Goal: Task Accomplishment & Management: Use online tool/utility

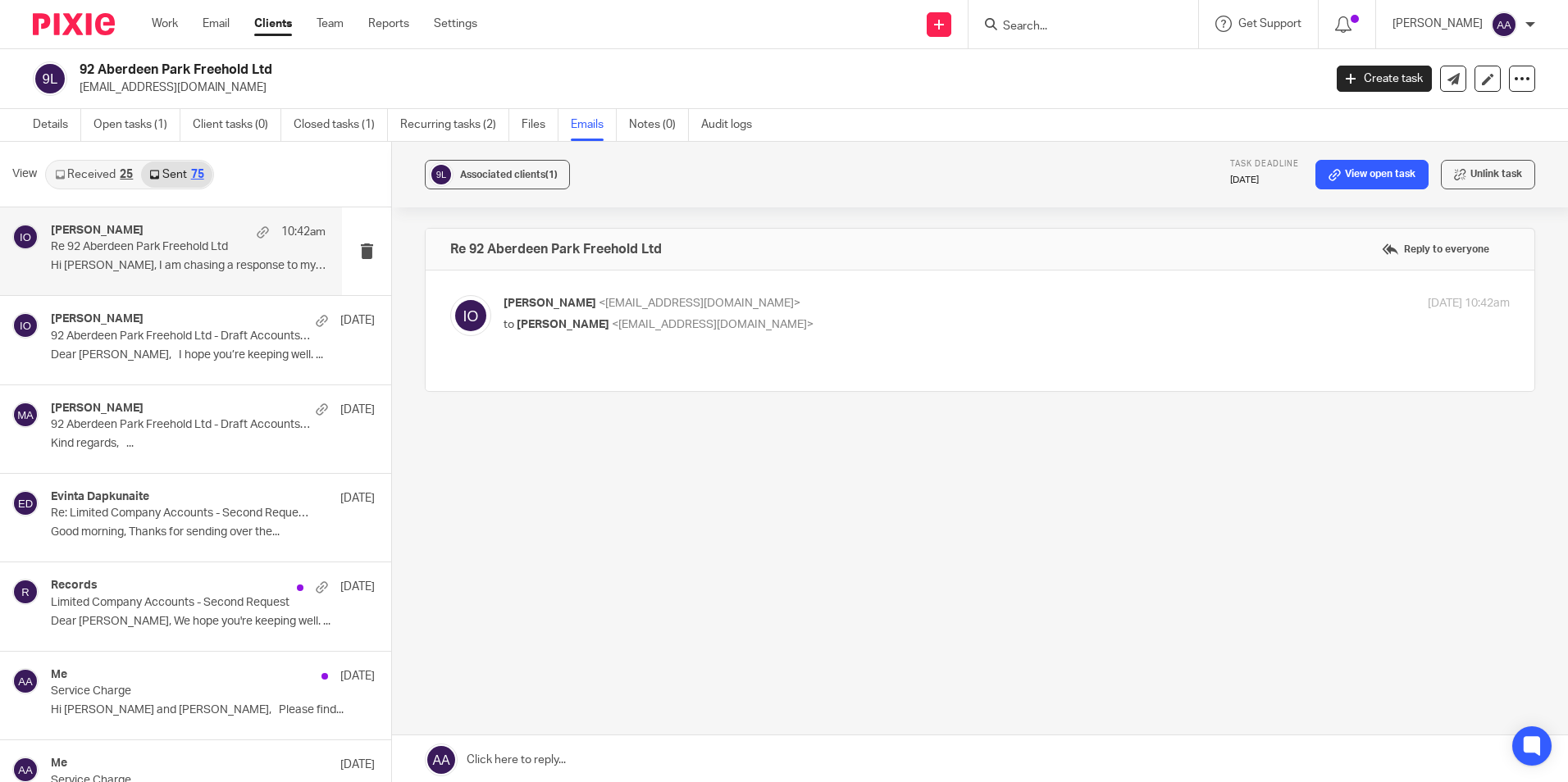
drag, startPoint x: 1067, startPoint y: 43, endPoint x: 1064, endPoint y: 24, distance: 19.2
click at [1066, 41] on div at bounding box center [1083, 24] width 230 height 48
click at [1064, 24] on input "Search" at bounding box center [1075, 27] width 148 height 15
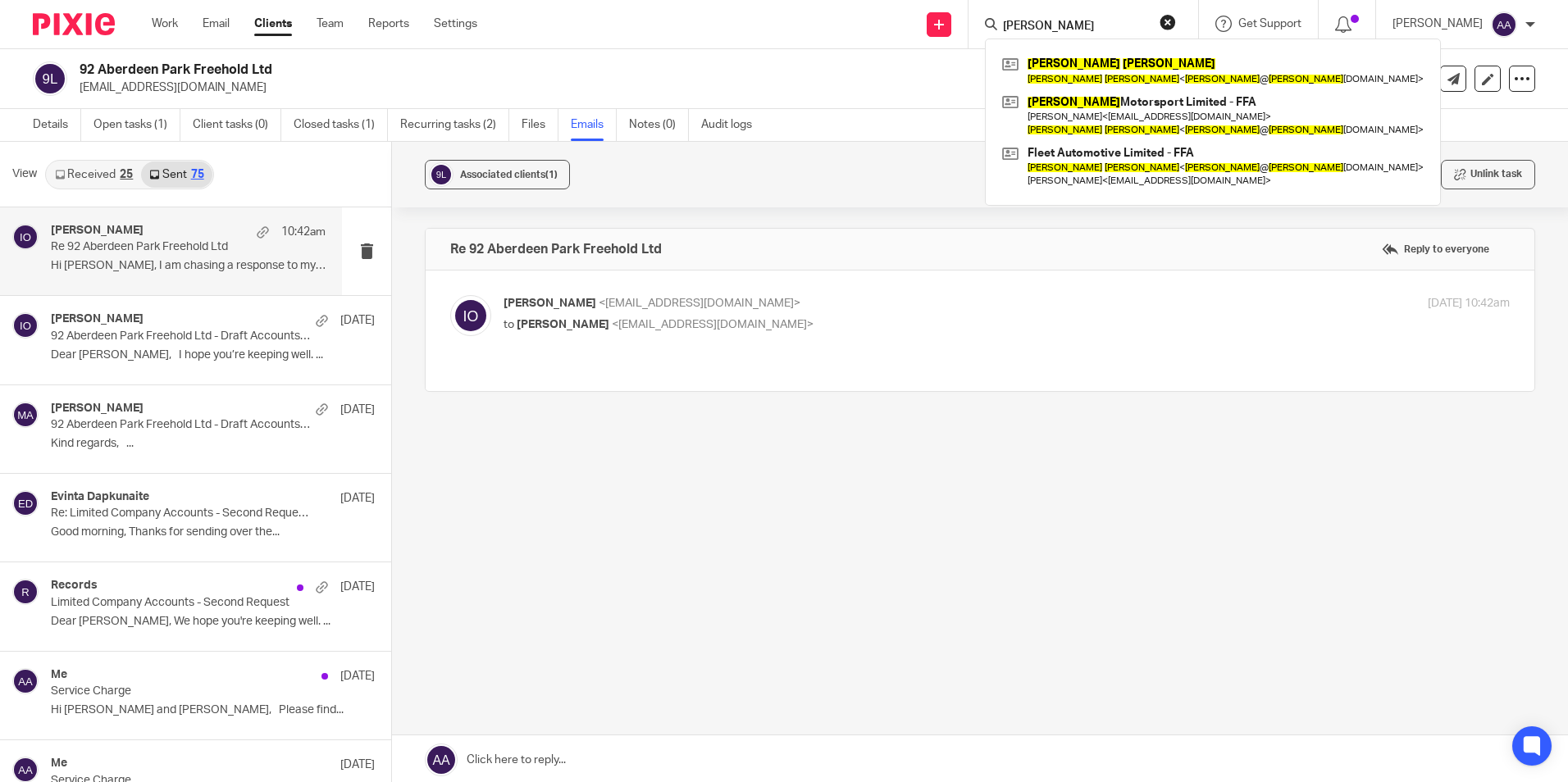
type input "john wlech"
click at [1078, 48] on div "John Welch John Welch < john @ welch motorsport.com > Welch Motorsport Limited …" at bounding box center [1213, 121] width 456 height 166
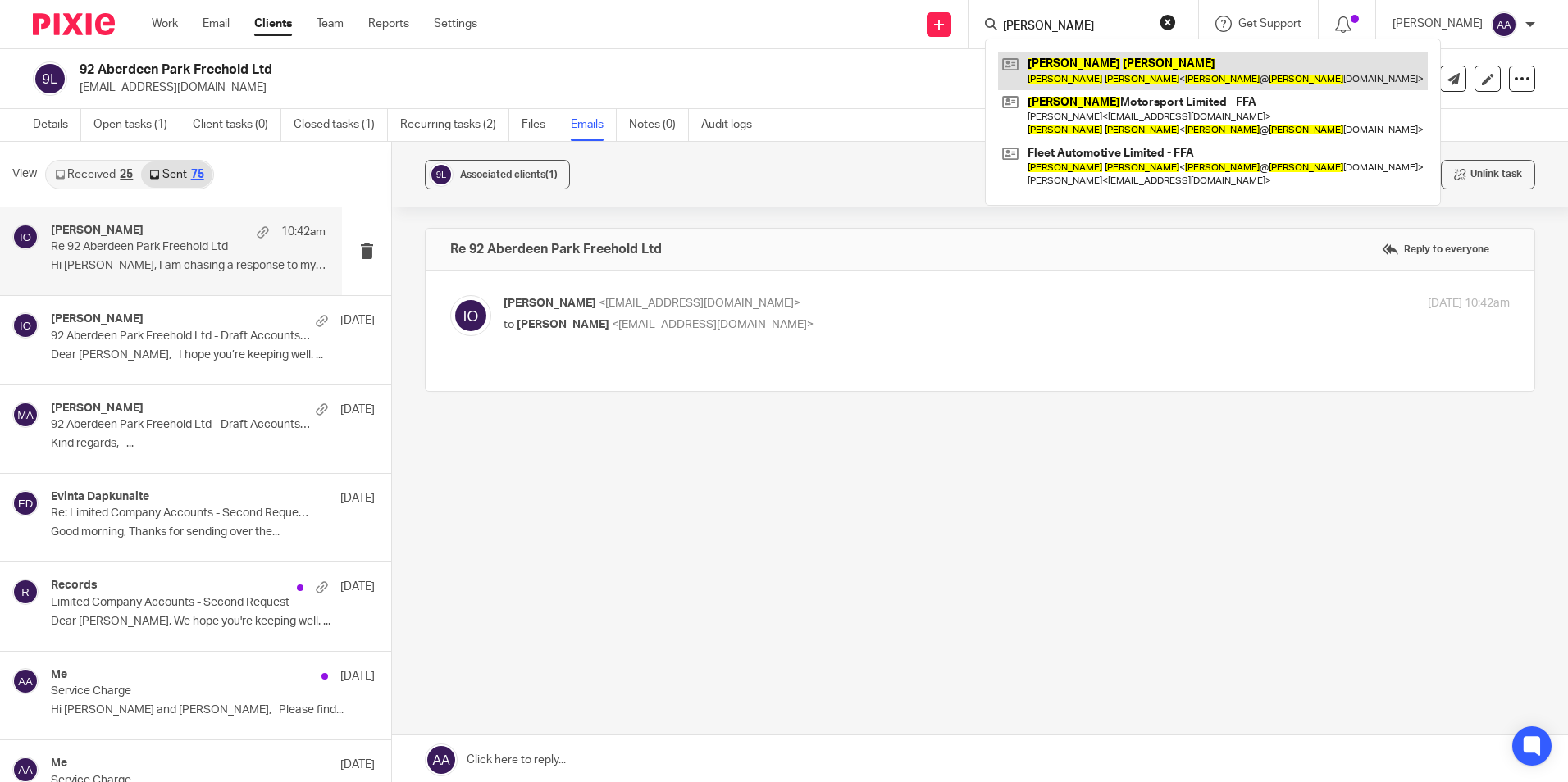
click at [1073, 70] on link at bounding box center [1213, 70] width 430 height 38
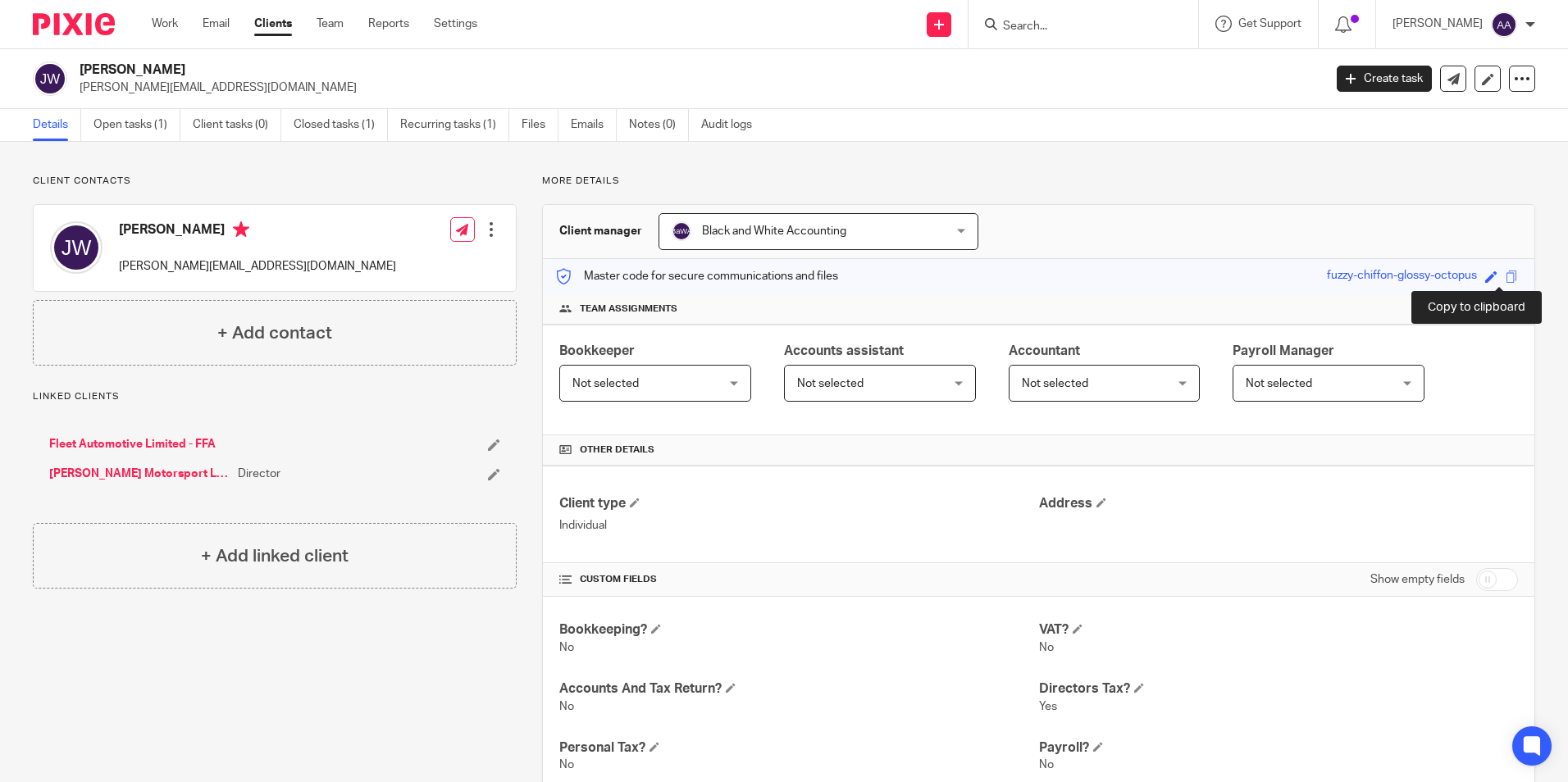
click at [1506, 271] on span at bounding box center [1511, 276] width 12 height 12
click at [163, 112] on link "Open tasks (1)" at bounding box center [137, 125] width 87 height 32
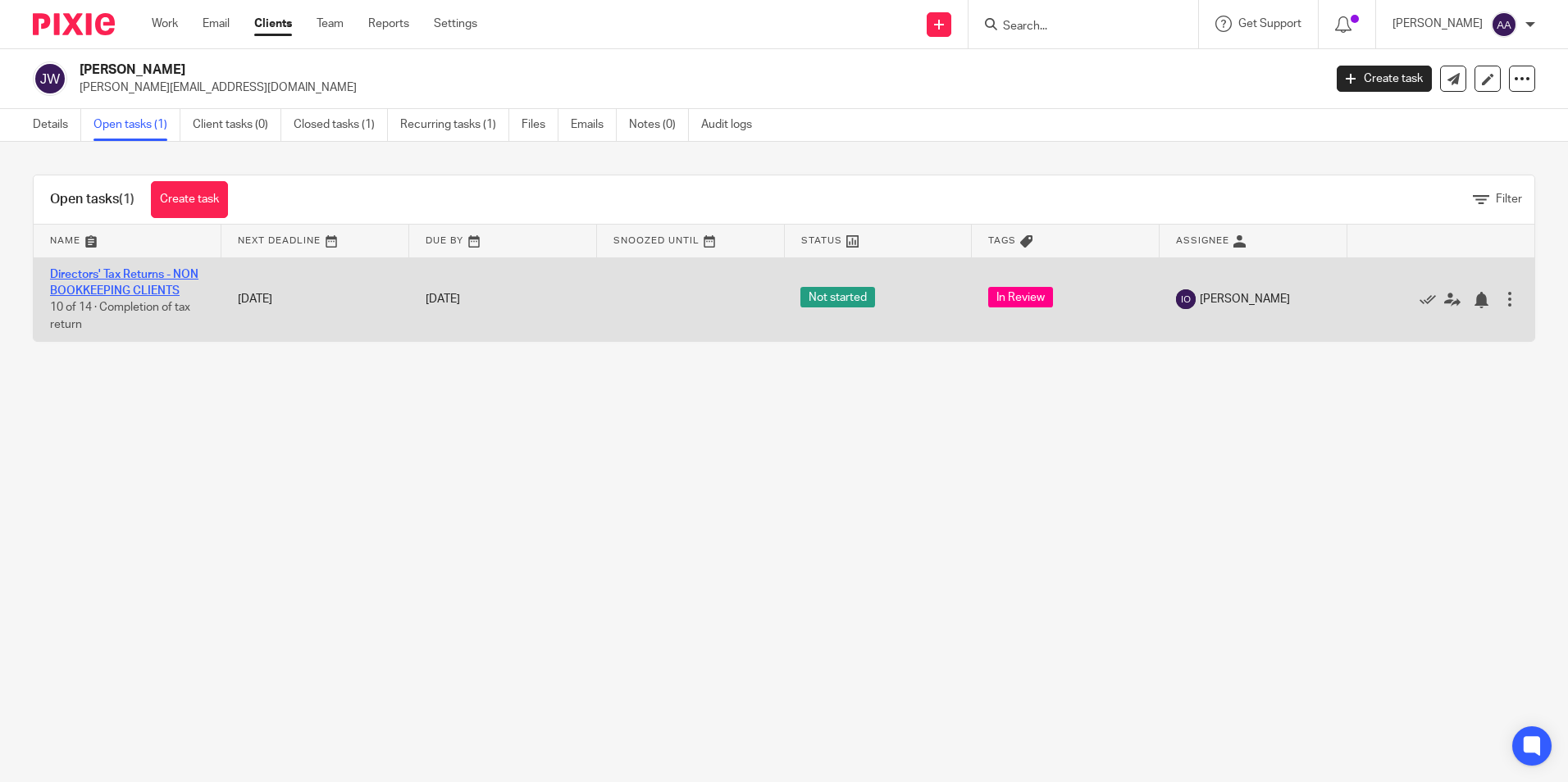
click at [153, 272] on link "Directors' Tax Returns - NON BOOKKEEPING CLIENTS" at bounding box center [124, 283] width 148 height 28
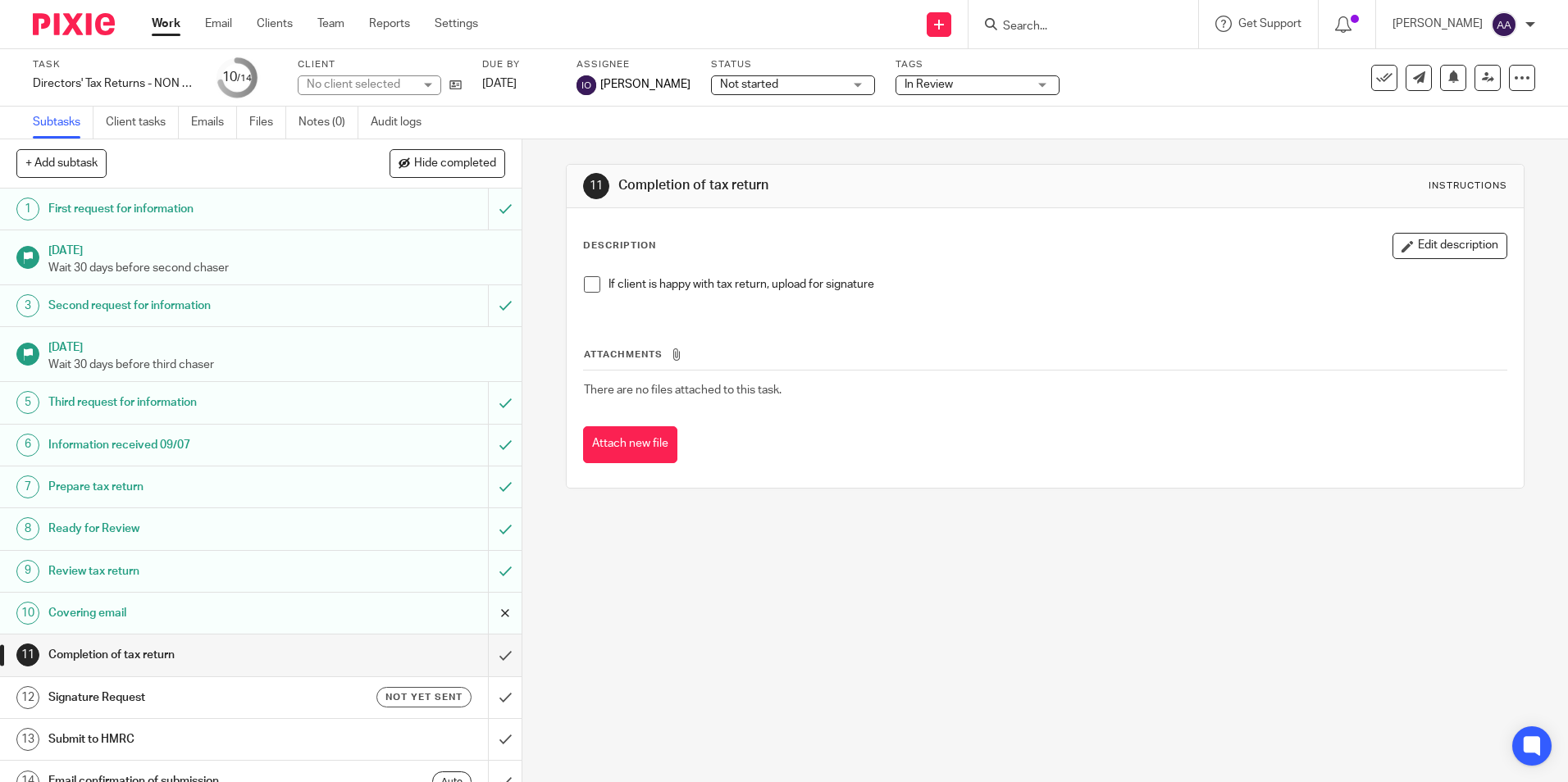
scroll to position [21, 0]
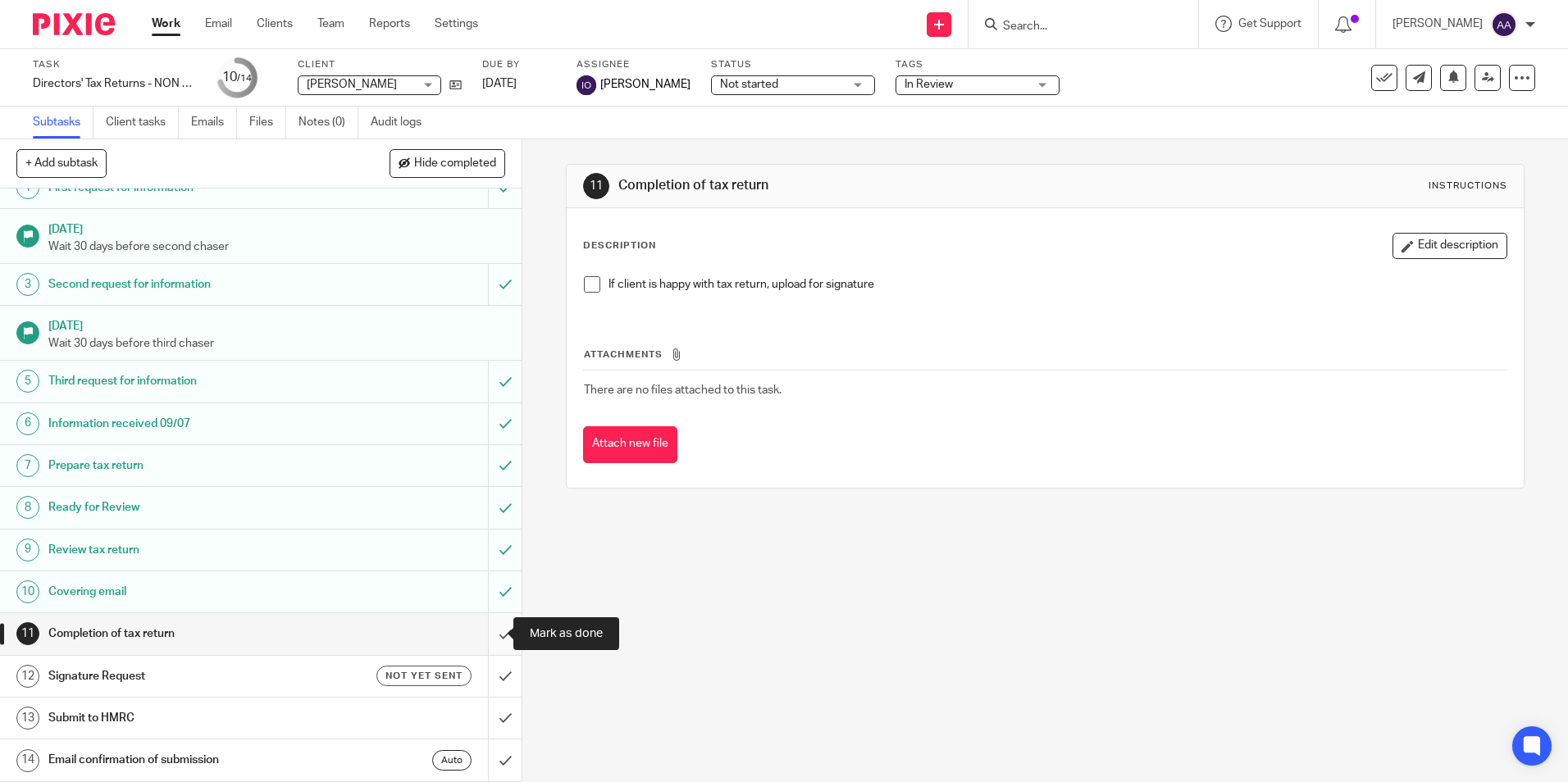
click at [482, 623] on input "submit" at bounding box center [261, 634] width 522 height 41
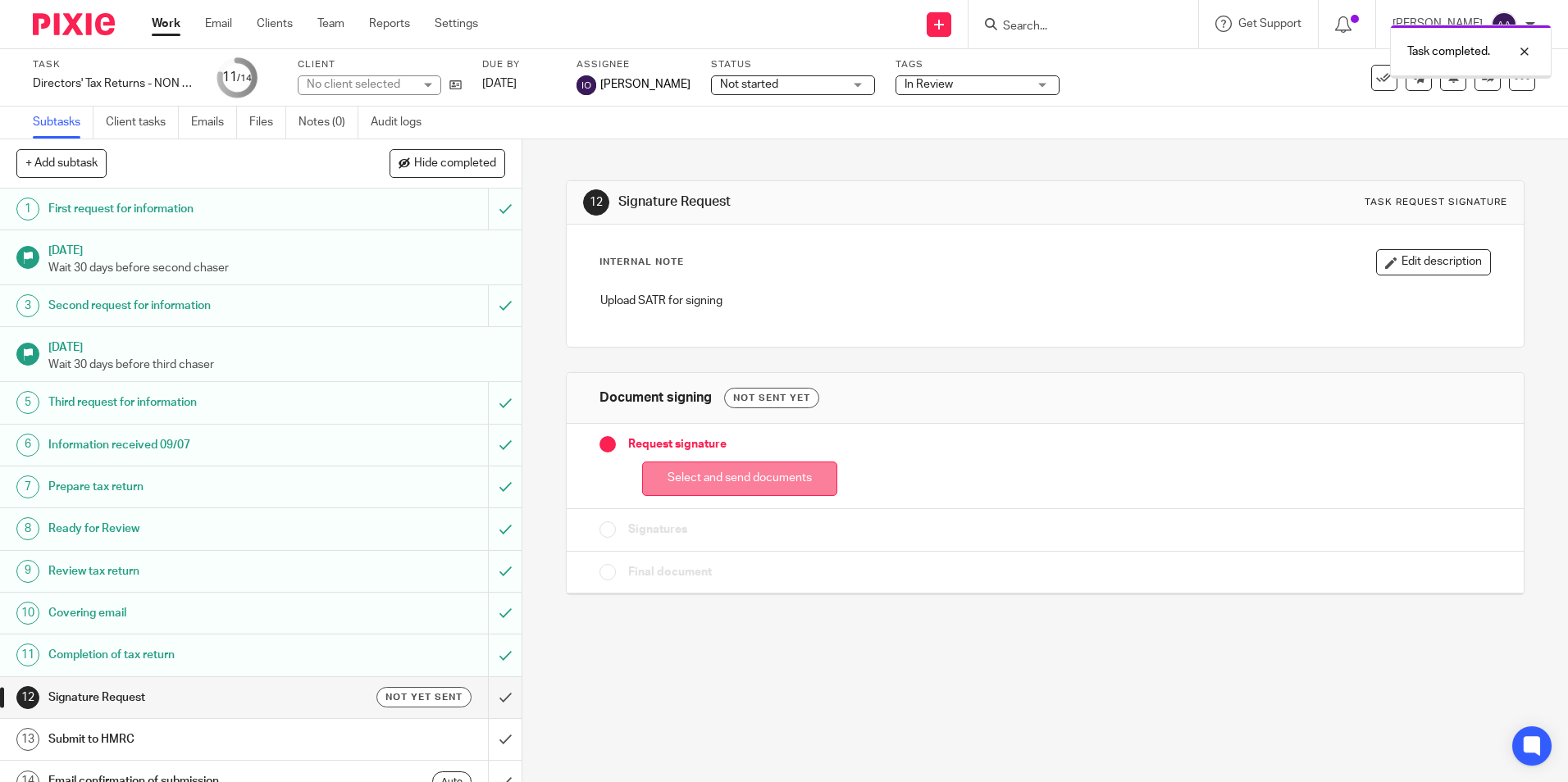
click at [704, 481] on button "Select and send documents" at bounding box center [740, 479] width 195 height 35
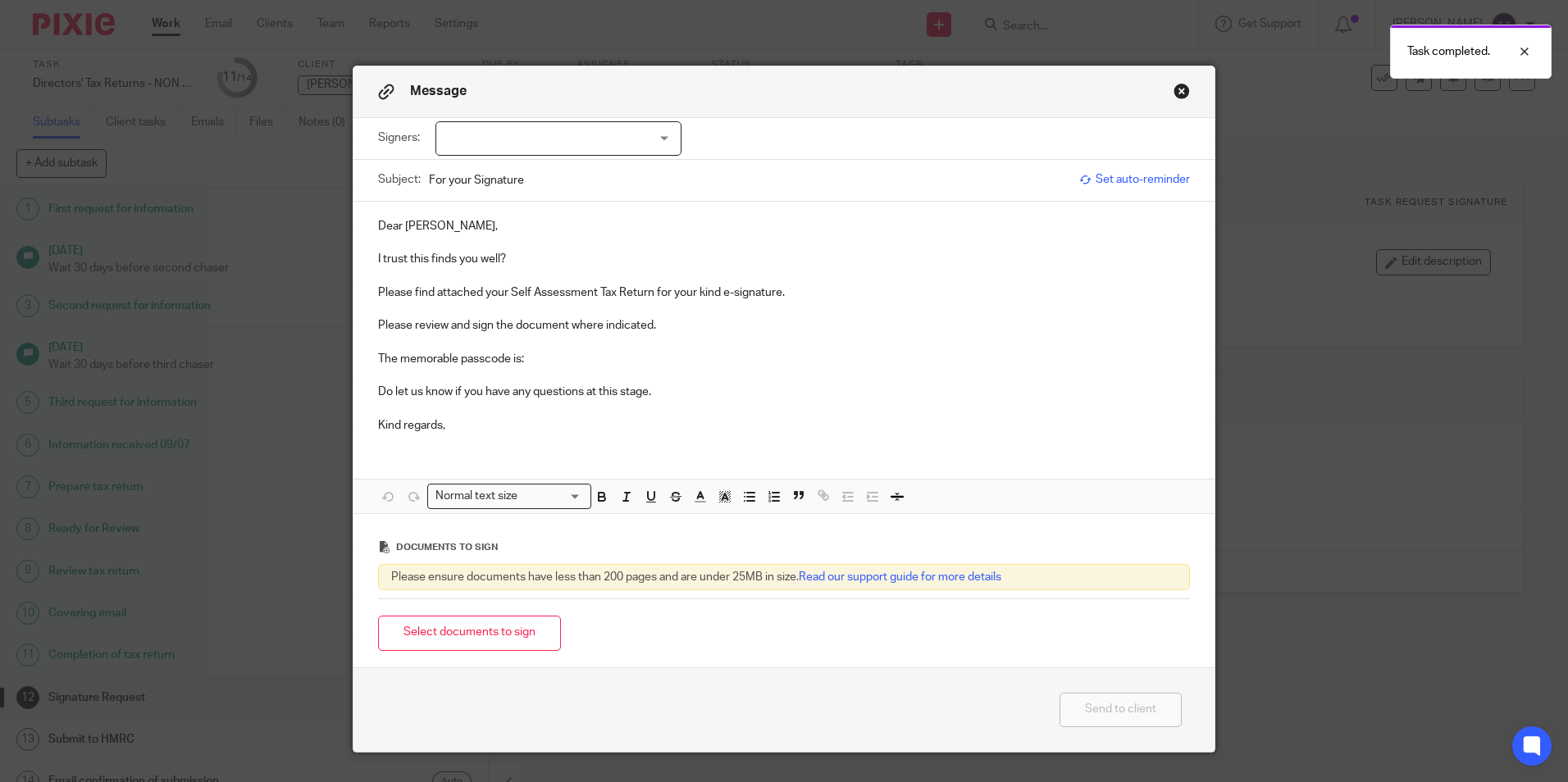
click at [651, 146] on div at bounding box center [558, 139] width 246 height 34
click at [579, 176] on li "[PERSON_NAME]" at bounding box center [553, 172] width 244 height 34
checkbox input "true"
click at [555, 250] on p at bounding box center [784, 243] width 812 height 16
click at [594, 351] on p "The memorable passcode is:" at bounding box center [784, 359] width 812 height 16
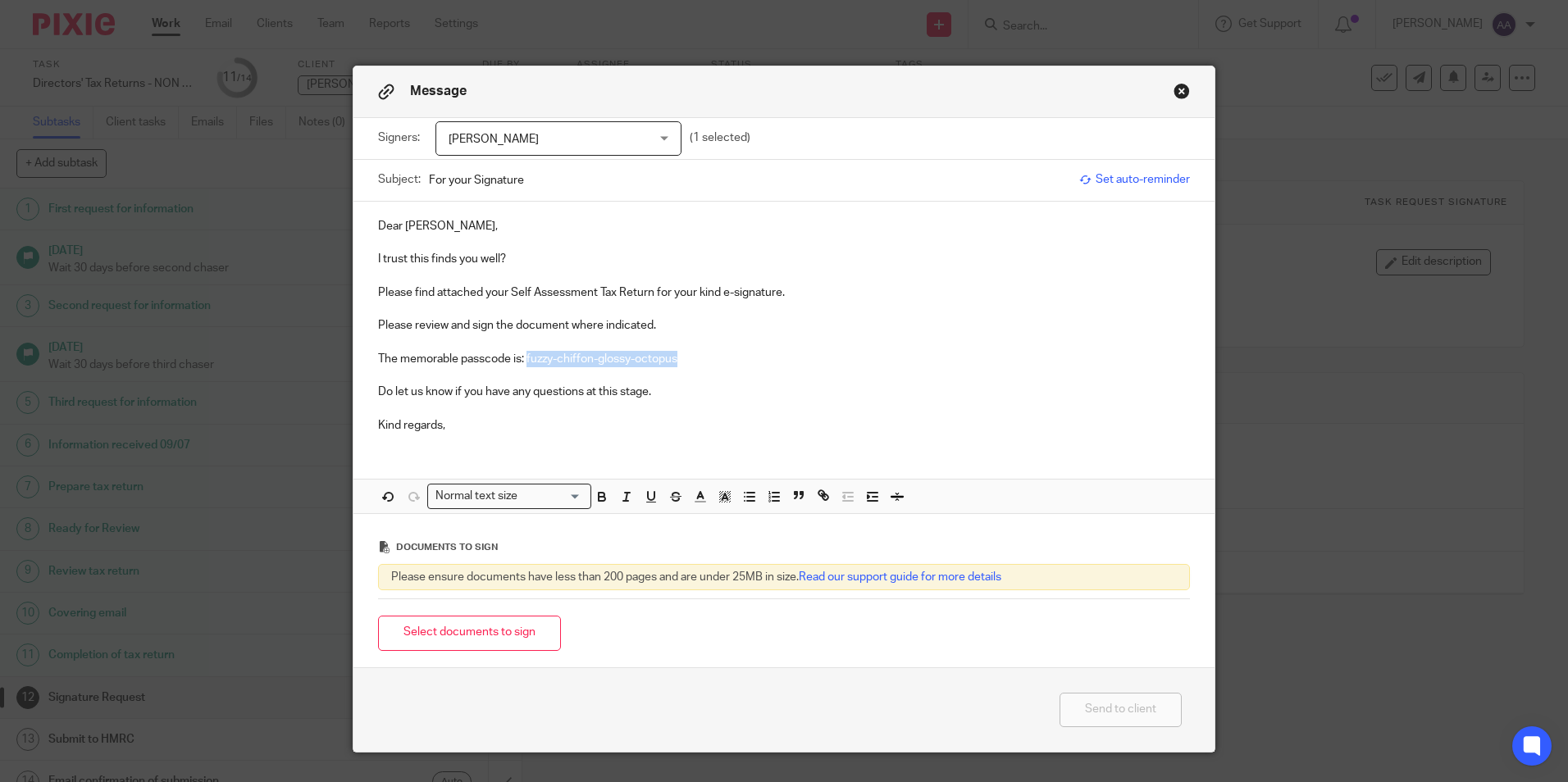
drag, startPoint x: 523, startPoint y: 358, endPoint x: 685, endPoint y: 359, distance: 162.0
click at [685, 359] on p "The memorable passcode is: fuzzy-chiffon-glossy-octopus" at bounding box center [784, 359] width 812 height 16
click at [595, 490] on icon "button" at bounding box center [602, 497] width 15 height 15
click at [721, 496] on icon "button" at bounding box center [725, 497] width 15 height 15
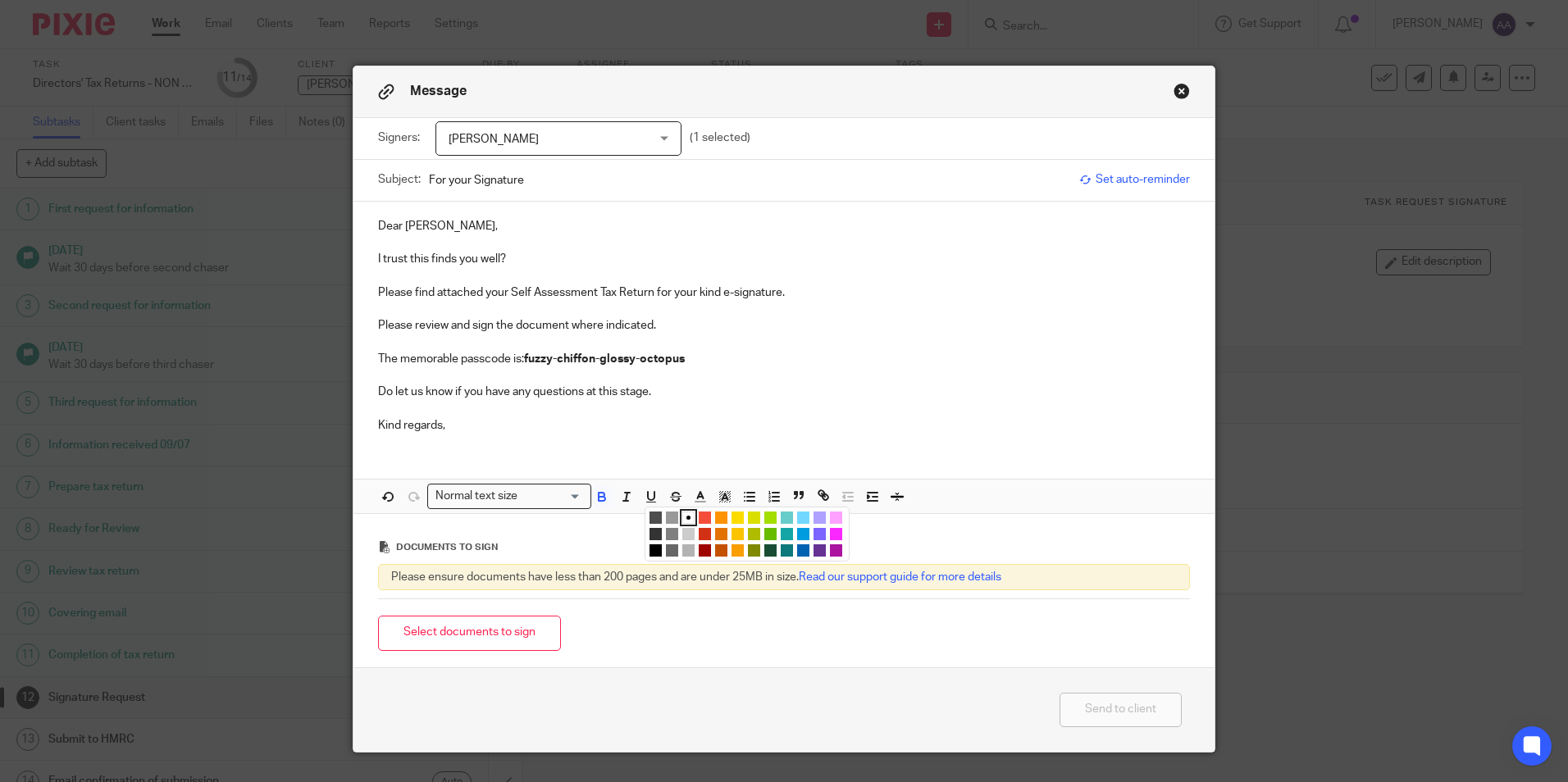
click at [732, 510] on div "Compact color picker" at bounding box center [747, 534] width 205 height 55
click at [732, 515] on li "color:#FCDC00" at bounding box center [737, 517] width 12 height 12
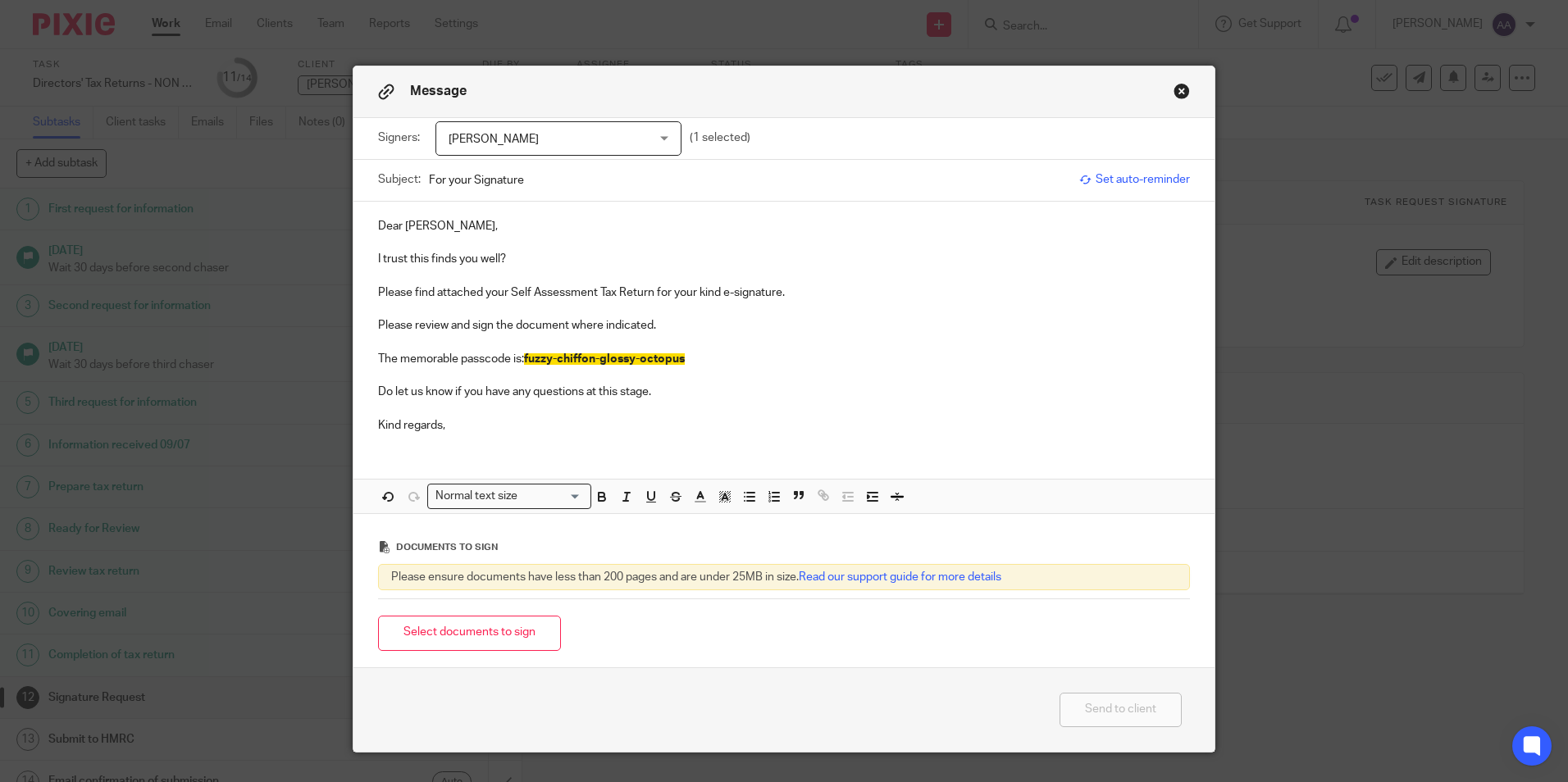
click at [756, 415] on p at bounding box center [784, 408] width 812 height 16
click at [504, 426] on p "Kind regards," at bounding box center [784, 425] width 812 height 16
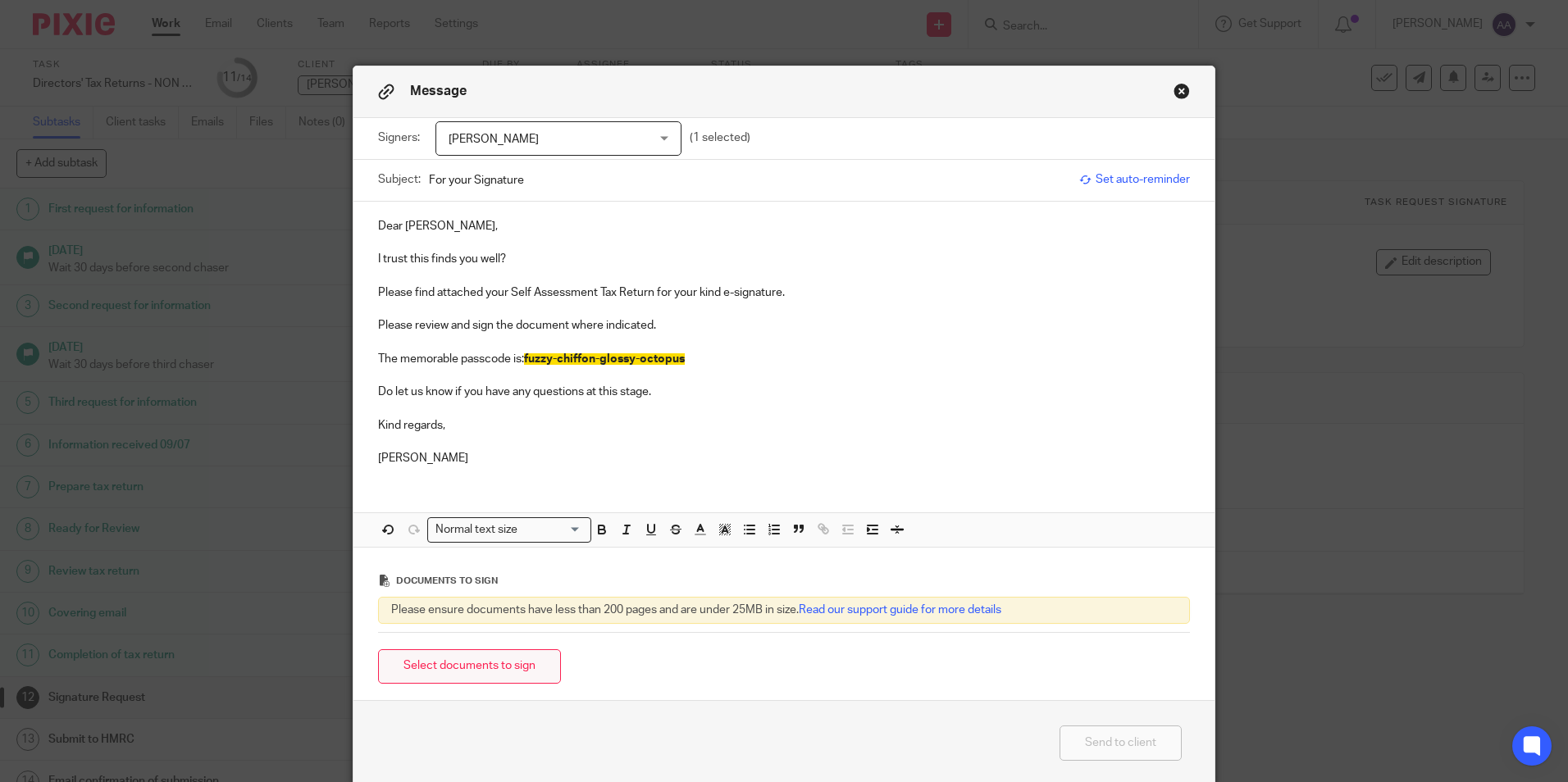
click at [483, 671] on button "Select documents to sign" at bounding box center [469, 666] width 183 height 35
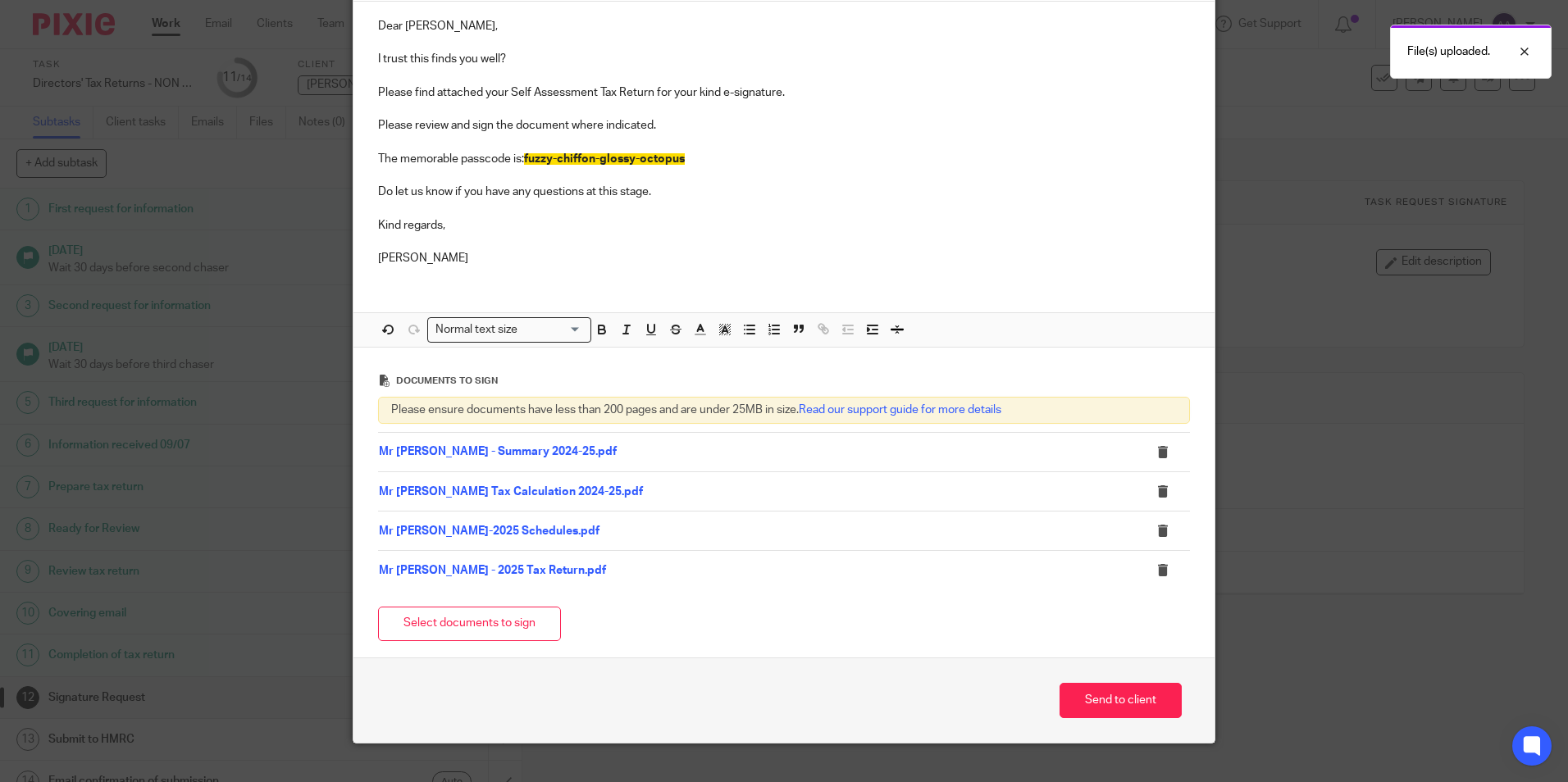
scroll to position [227, 0]
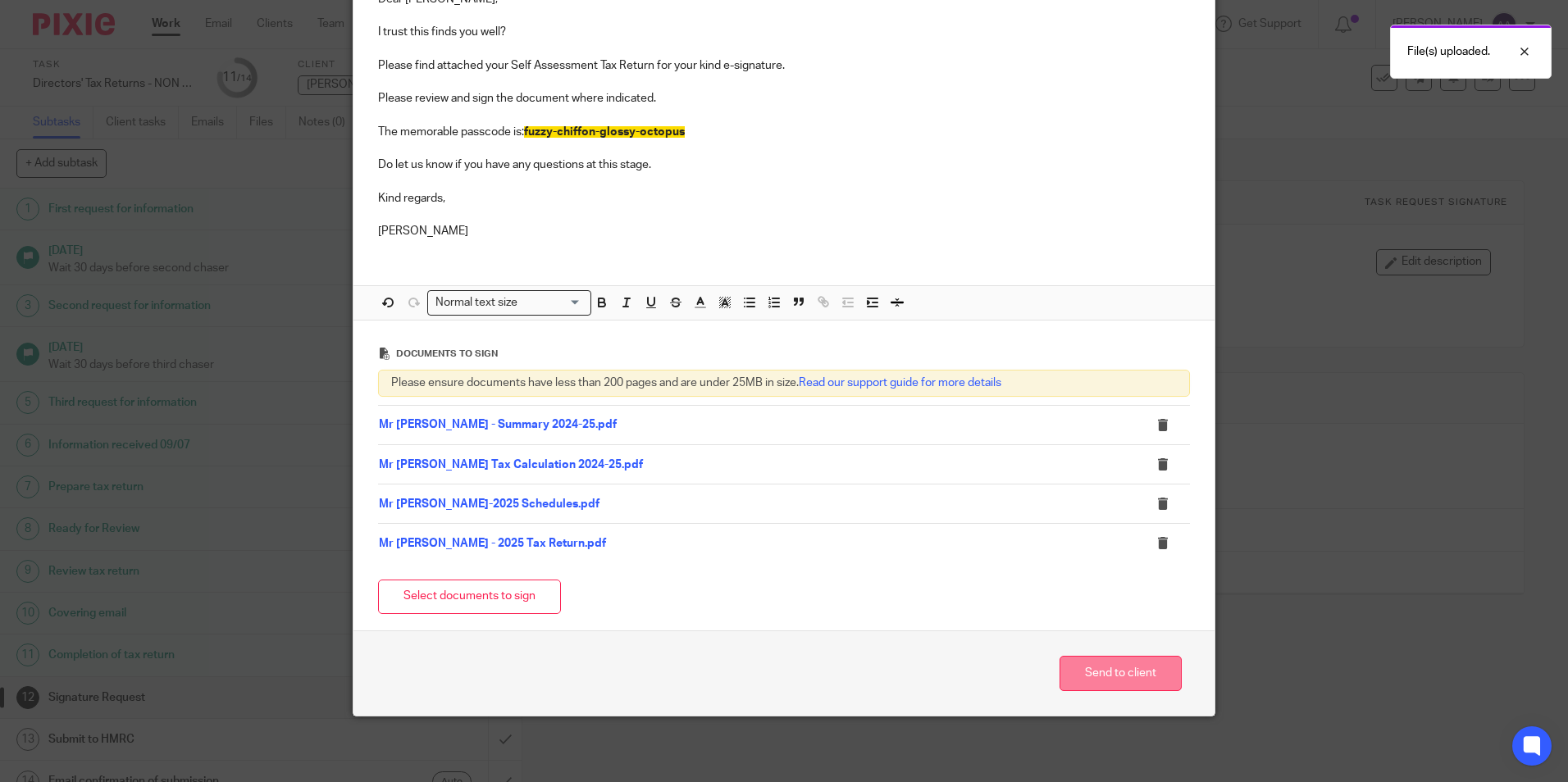
click at [1101, 667] on button "Send to client" at bounding box center [1120, 673] width 122 height 35
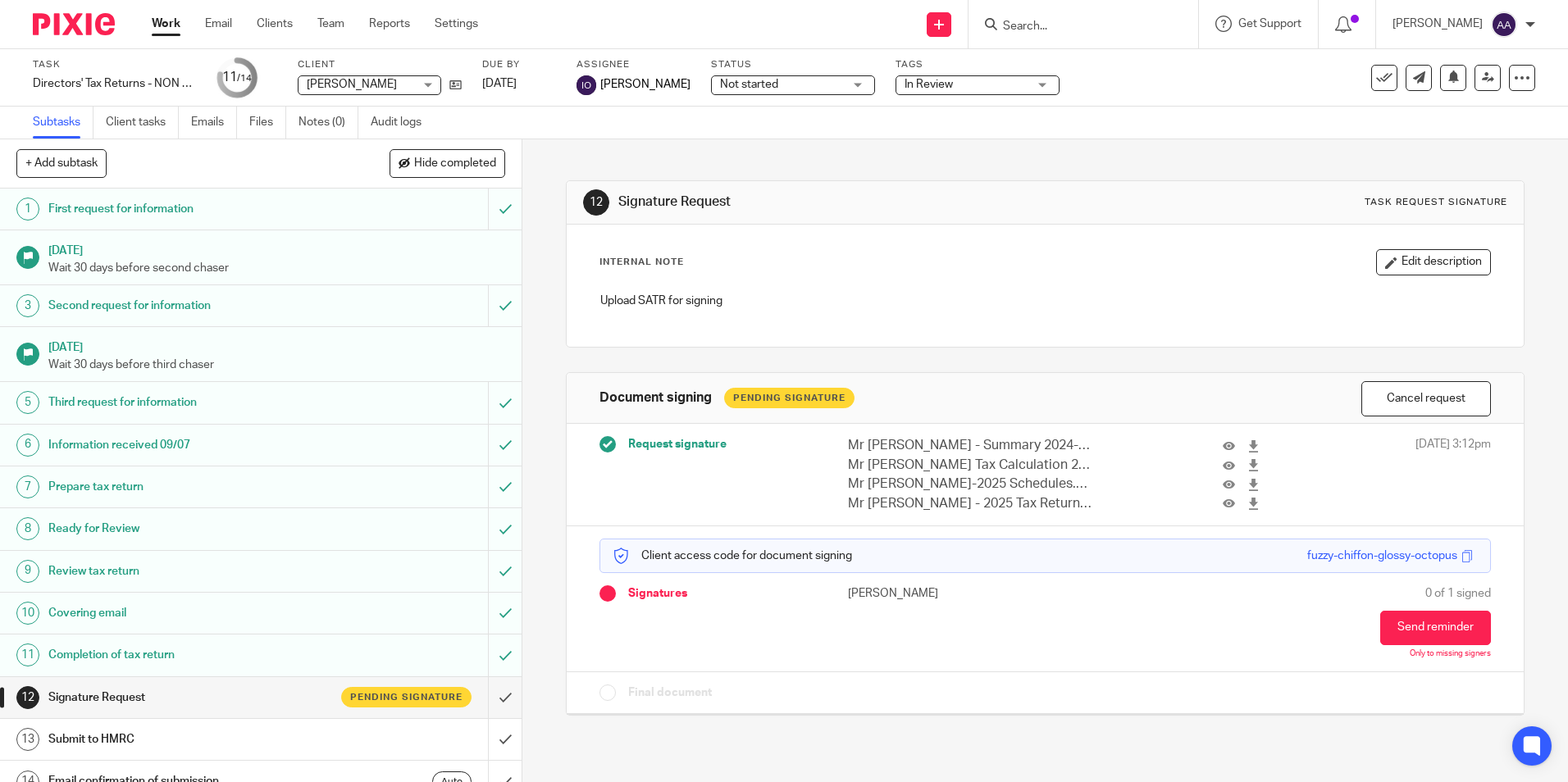
click at [845, 139] on div "12 Signature Request Task request signature Internal Note Edit description Uplo…" at bounding box center [1045, 435] width 958 height 593
click at [566, 152] on div "12 Signature Request Task request signature Internal Note Edit description Uplo…" at bounding box center [1045, 435] width 958 height 593
click at [175, 22] on link "Work" at bounding box center [166, 24] width 29 height 16
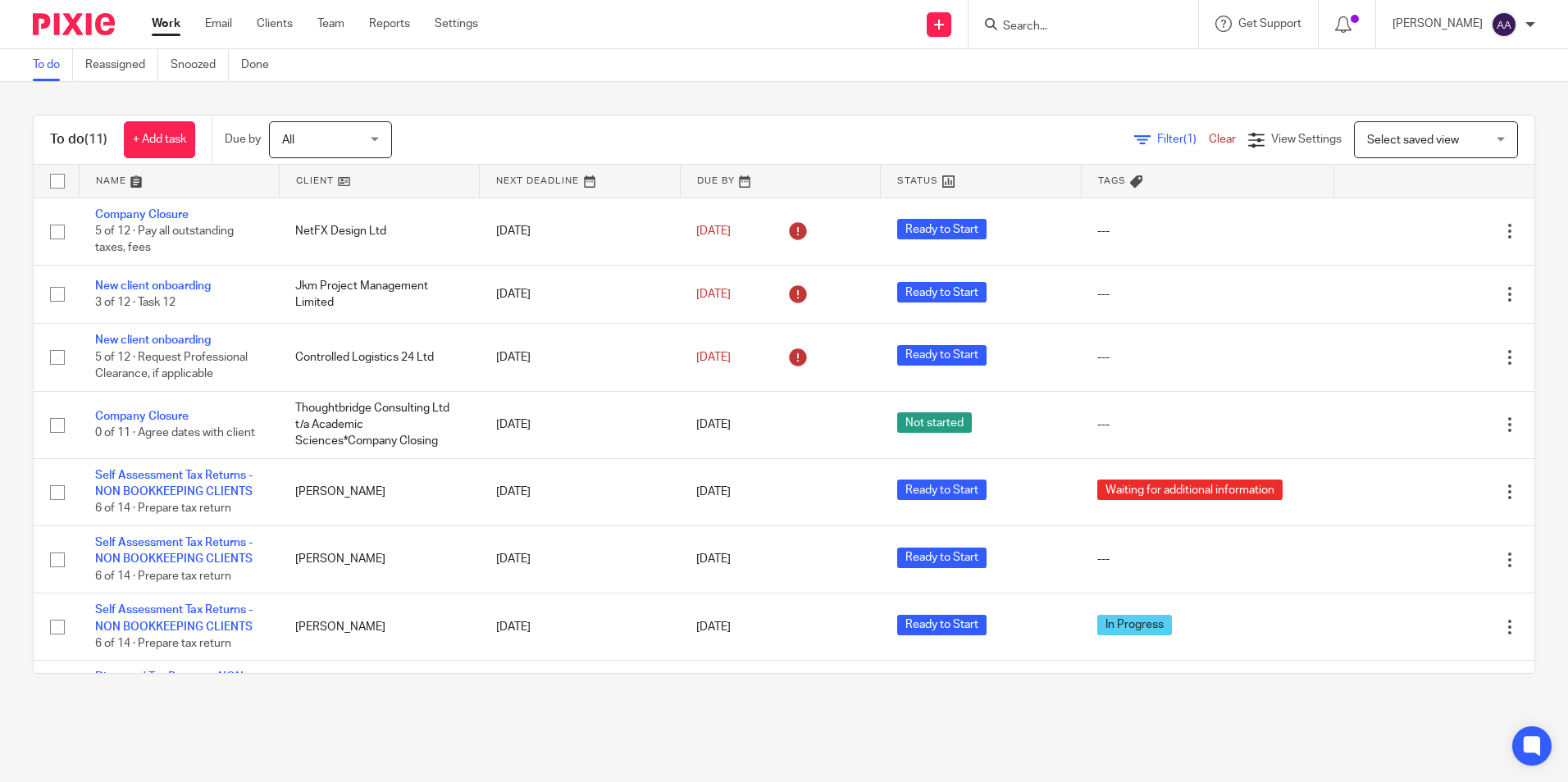
click at [1516, 261] on div "To do (11) + Add task Due by All All Today Tomorrow This week Next week This mo…" at bounding box center [784, 394] width 1568 height 625
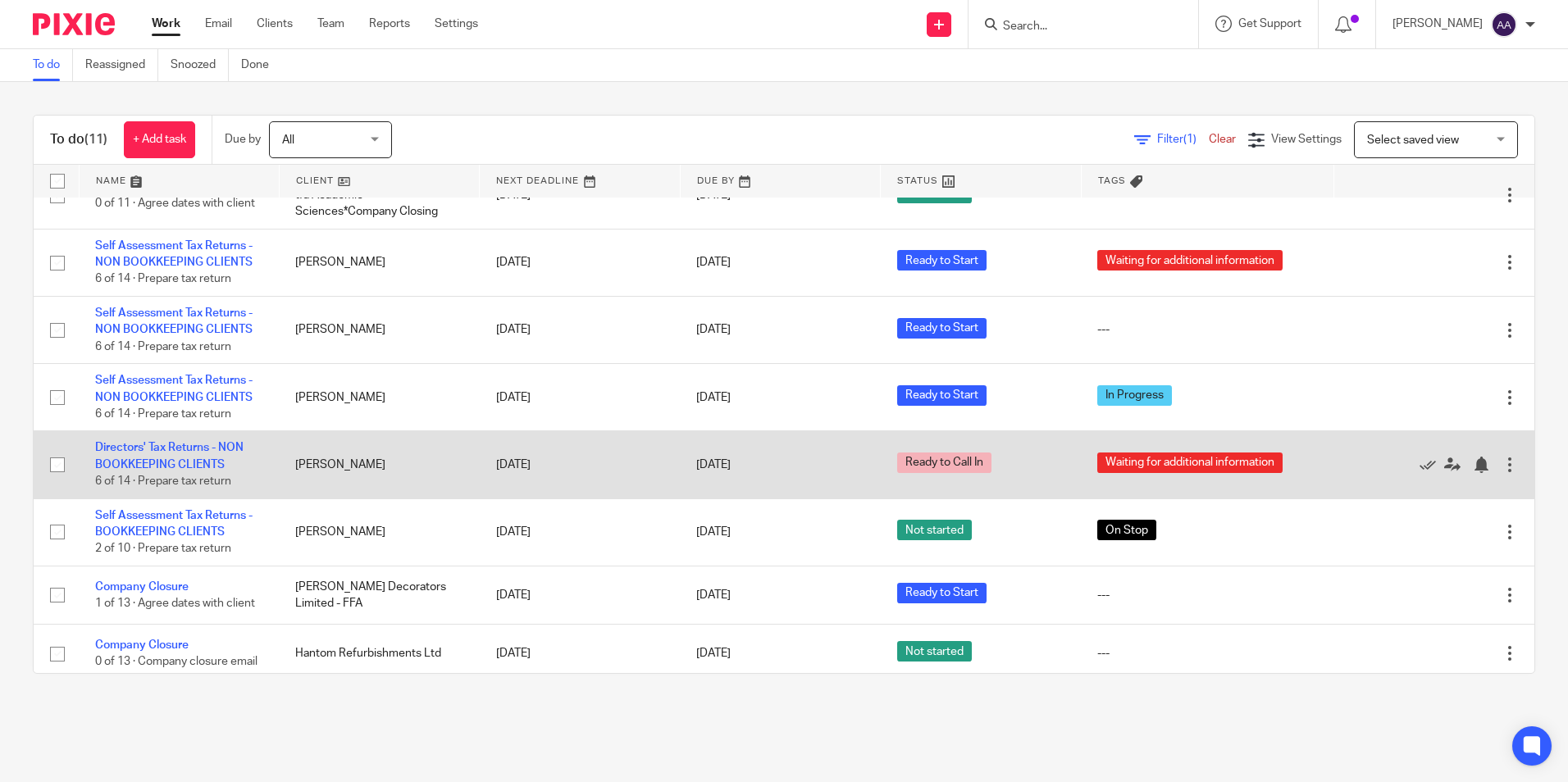
scroll to position [233, 0]
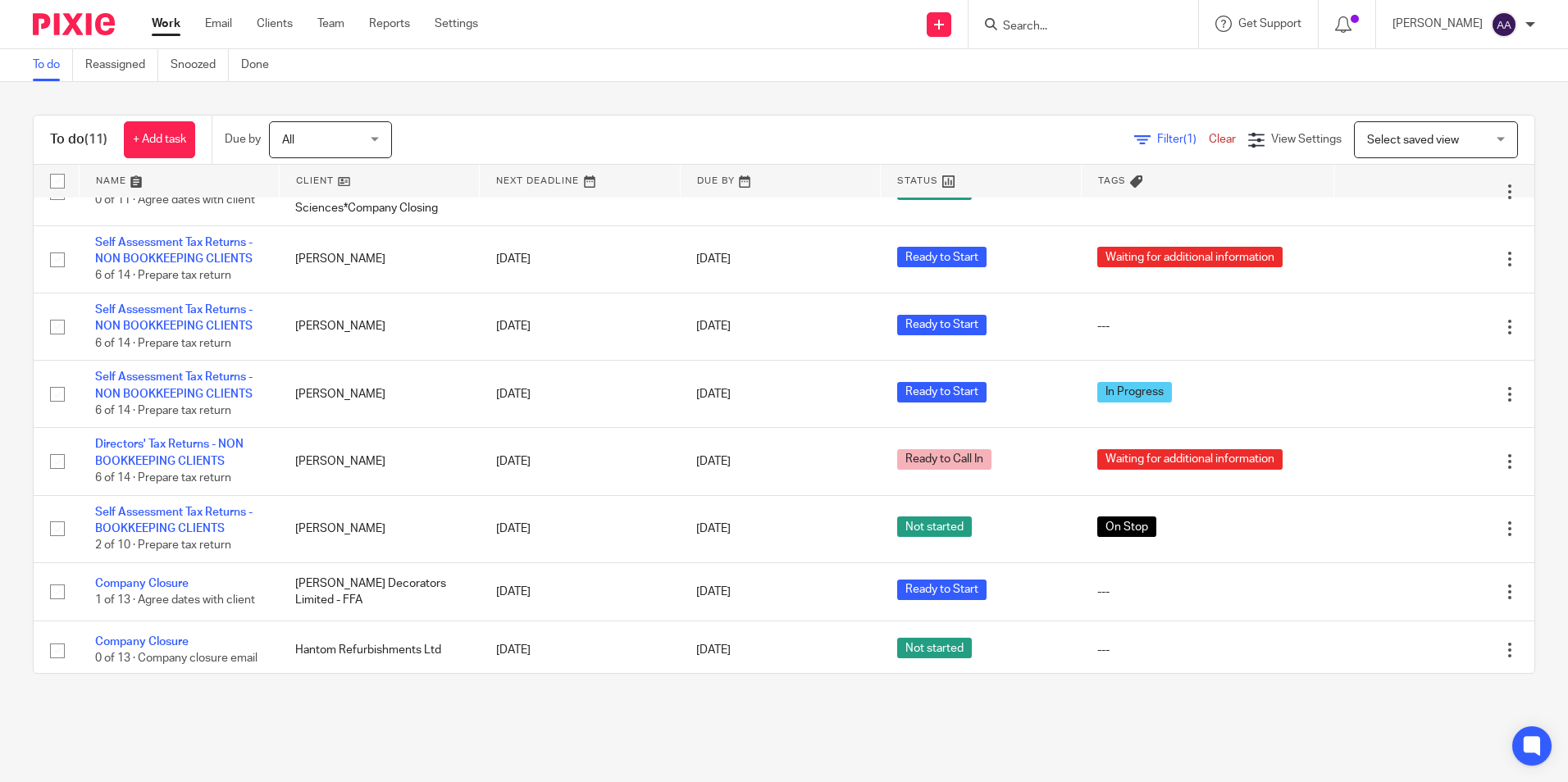
click at [1534, 494] on div "To do (11) + Add task Due by All All Today Tomorrow This week Next week This mo…" at bounding box center [784, 394] width 1568 height 625
click at [802, 92] on div "To do (11) + Add task Due by All All Today Tomorrow This week Next week This mo…" at bounding box center [784, 394] width 1568 height 625
click at [995, 75] on div "To do Reassigned Snoozed Done" at bounding box center [784, 66] width 1568 height 33
click at [1077, 35] on div at bounding box center [1083, 24] width 230 height 48
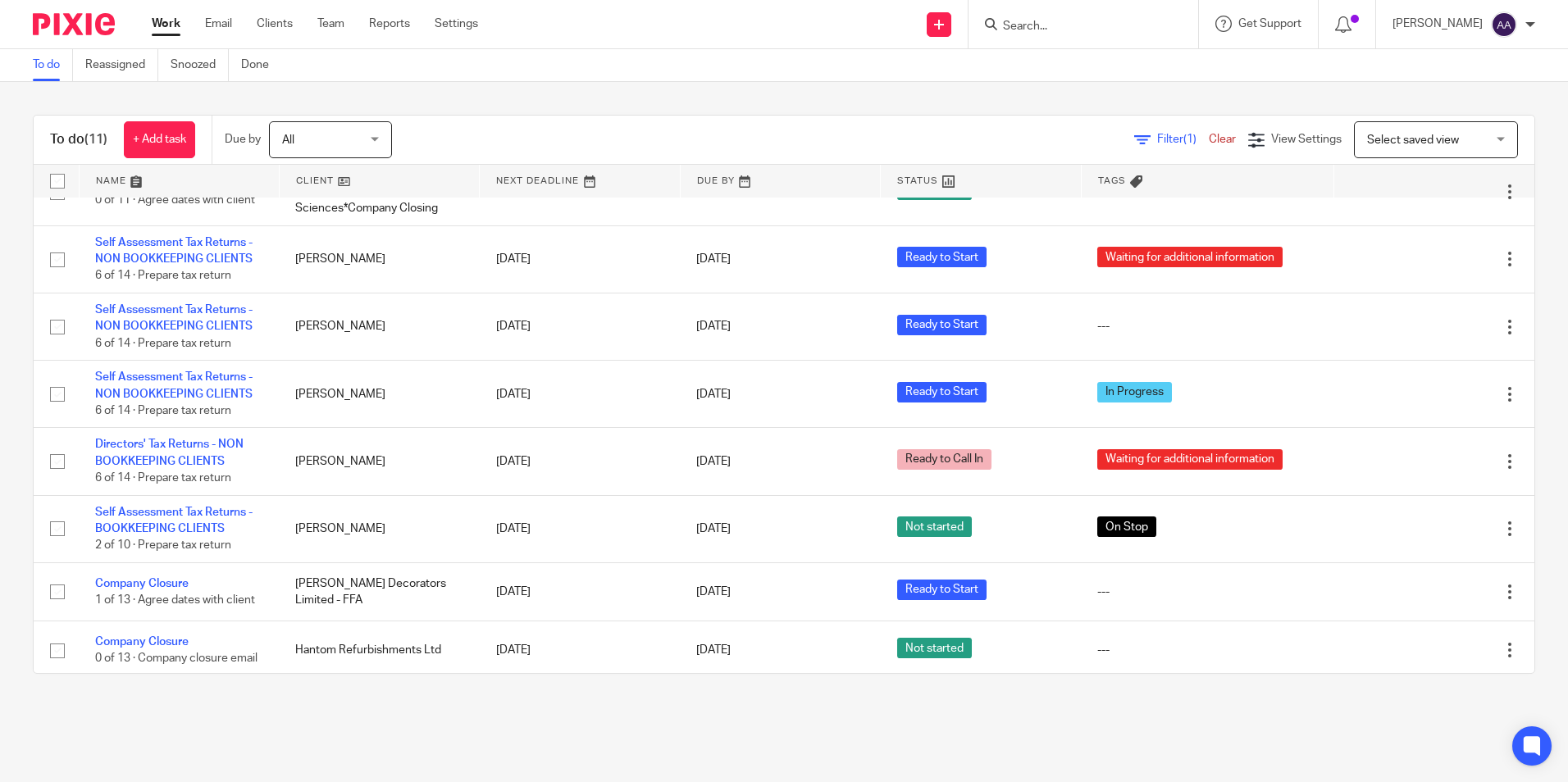
click at [1082, 30] on input "Search" at bounding box center [1075, 27] width 148 height 15
type input "f"
click at [926, 44] on div "Send new email Create task Add client Request signature Get Support Contact via…" at bounding box center [1035, 24] width 1065 height 48
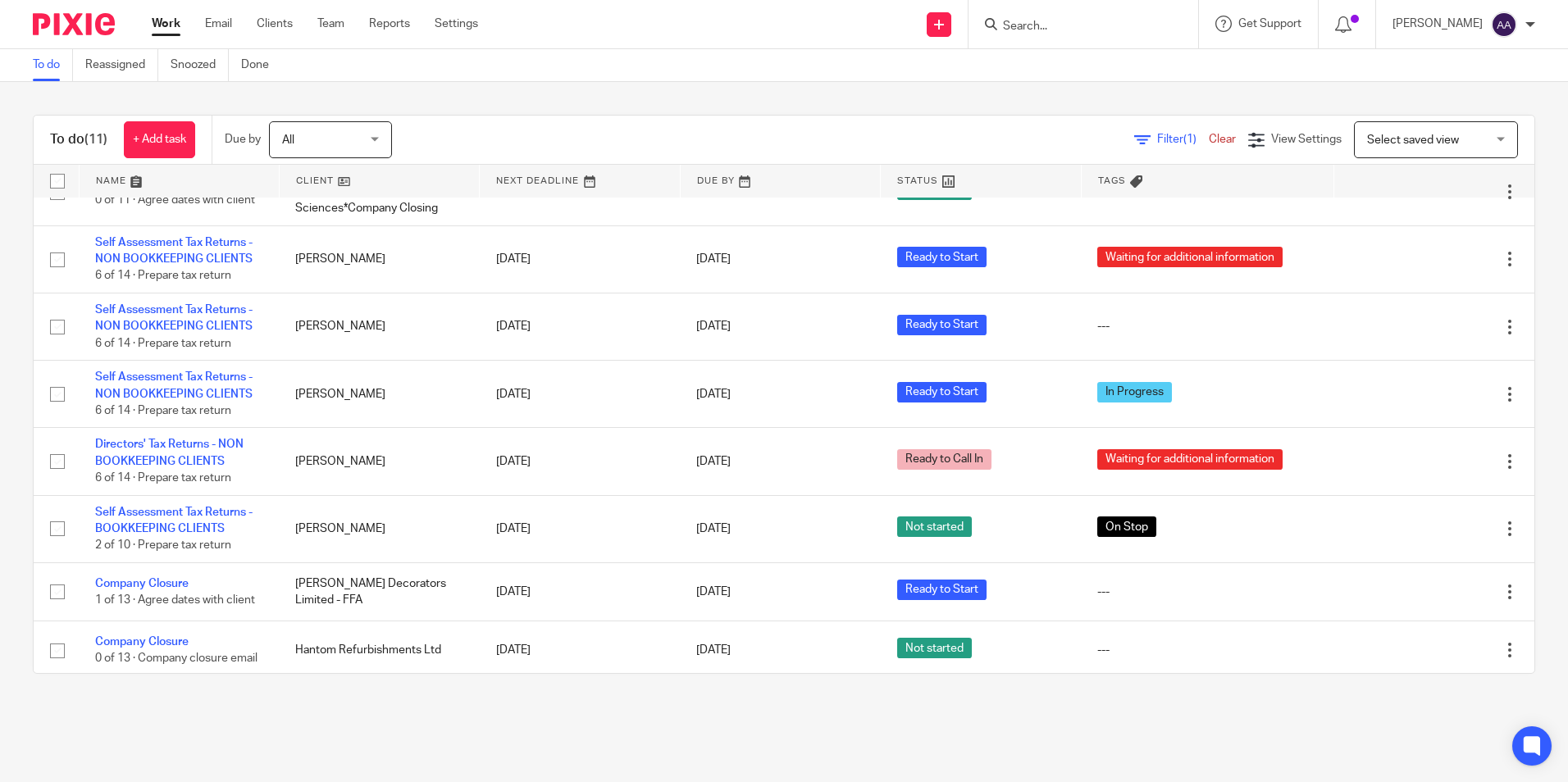
click at [1108, 40] on div at bounding box center [1083, 24] width 230 height 48
click at [1196, 48] on div "Work Email Clients Team Reports Settings Work Email Clients Team Reports Settin…" at bounding box center [784, 25] width 1568 height 49
click at [1048, 21] on input "Search" at bounding box center [1075, 27] width 148 height 15
click at [1058, 24] on input "Search" at bounding box center [1075, 27] width 148 height 15
type input "o"
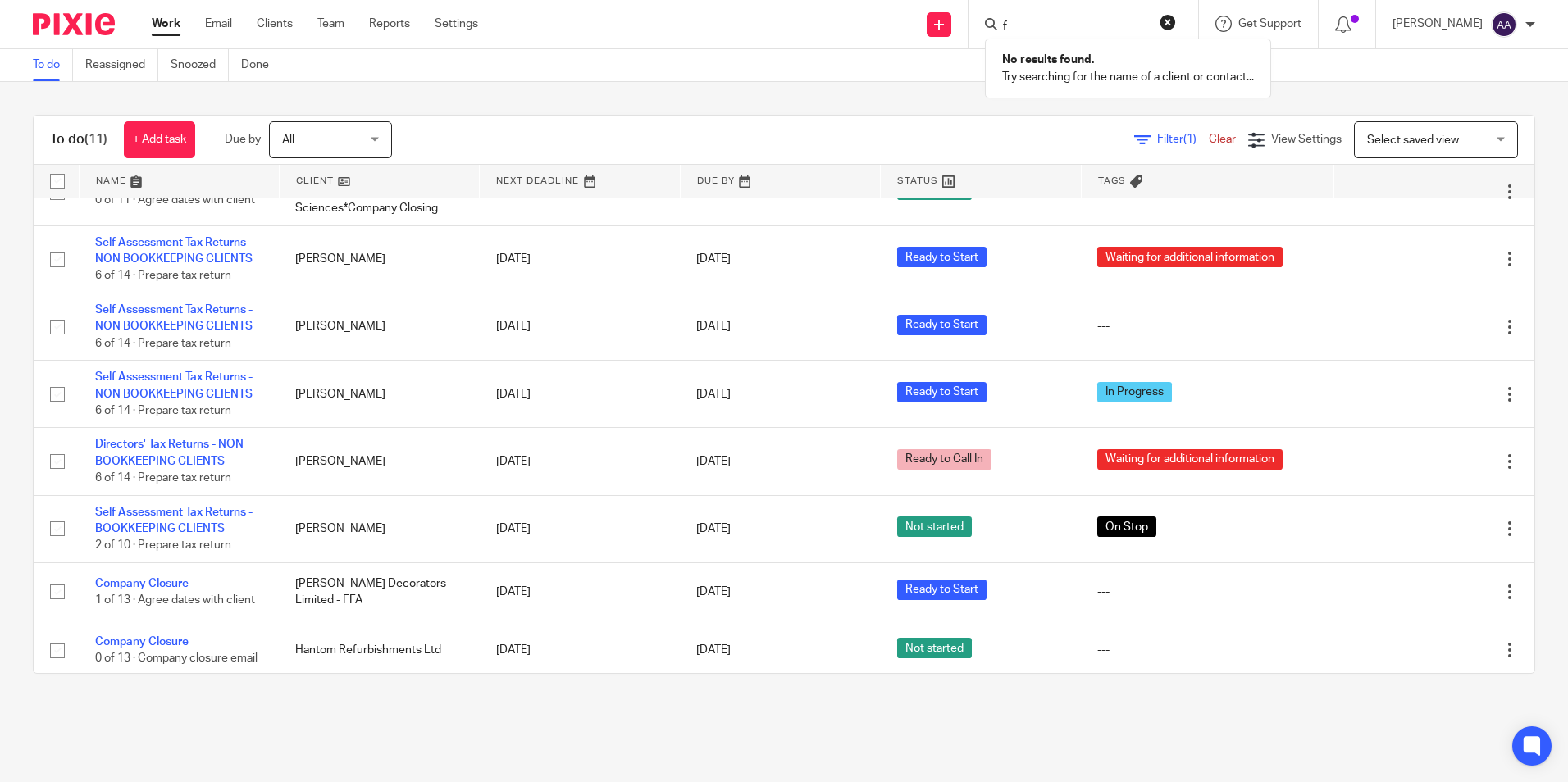
type input "f"
click at [1040, 66] on div "To do Reassigned Snoozed Done" at bounding box center [784, 66] width 1568 height 33
drag, startPoint x: 1042, startPoint y: 90, endPoint x: 1041, endPoint y: 79, distance: 11.0
click at [1042, 85] on div "To do (11) + Add task Due by All All Today Tomorrow This week Next week This mo…" at bounding box center [784, 394] width 1568 height 625
drag, startPoint x: 1041, startPoint y: 79, endPoint x: 1038, endPoint y: 60, distance: 19.2
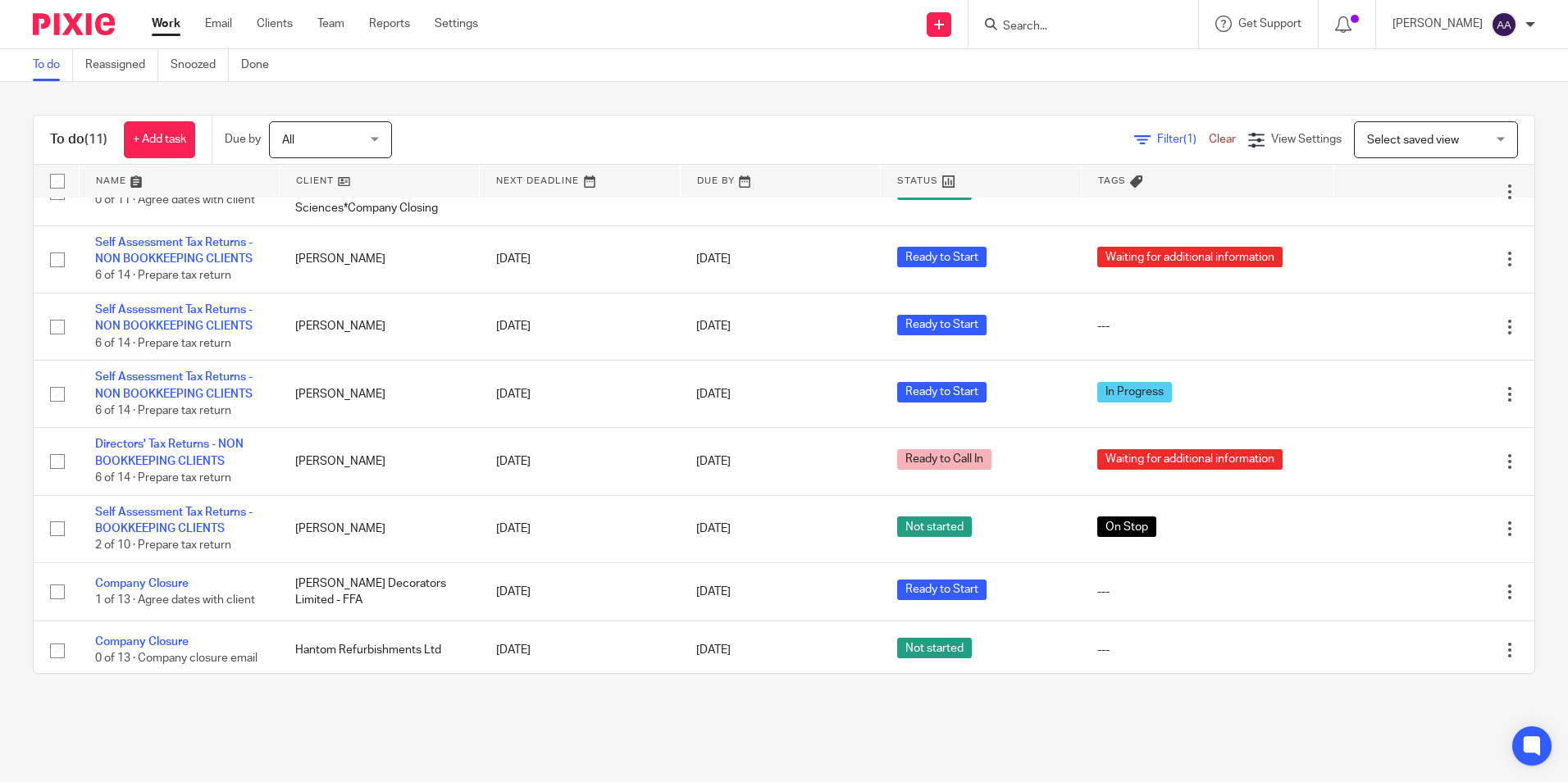
click at [1035, 78] on div "To do Reassigned Snoozed Done" at bounding box center [784, 66] width 1568 height 33
click at [1042, 20] on input "Search" at bounding box center [1075, 27] width 148 height 15
click at [1054, 99] on div "To do (11) + Add task Due by All All Today Tomorrow This week Next week This mo…" at bounding box center [784, 394] width 1568 height 625
click at [1096, 32] on input "Search" at bounding box center [1075, 27] width 148 height 15
click at [1096, 34] on input "Search" at bounding box center [1075, 27] width 148 height 15
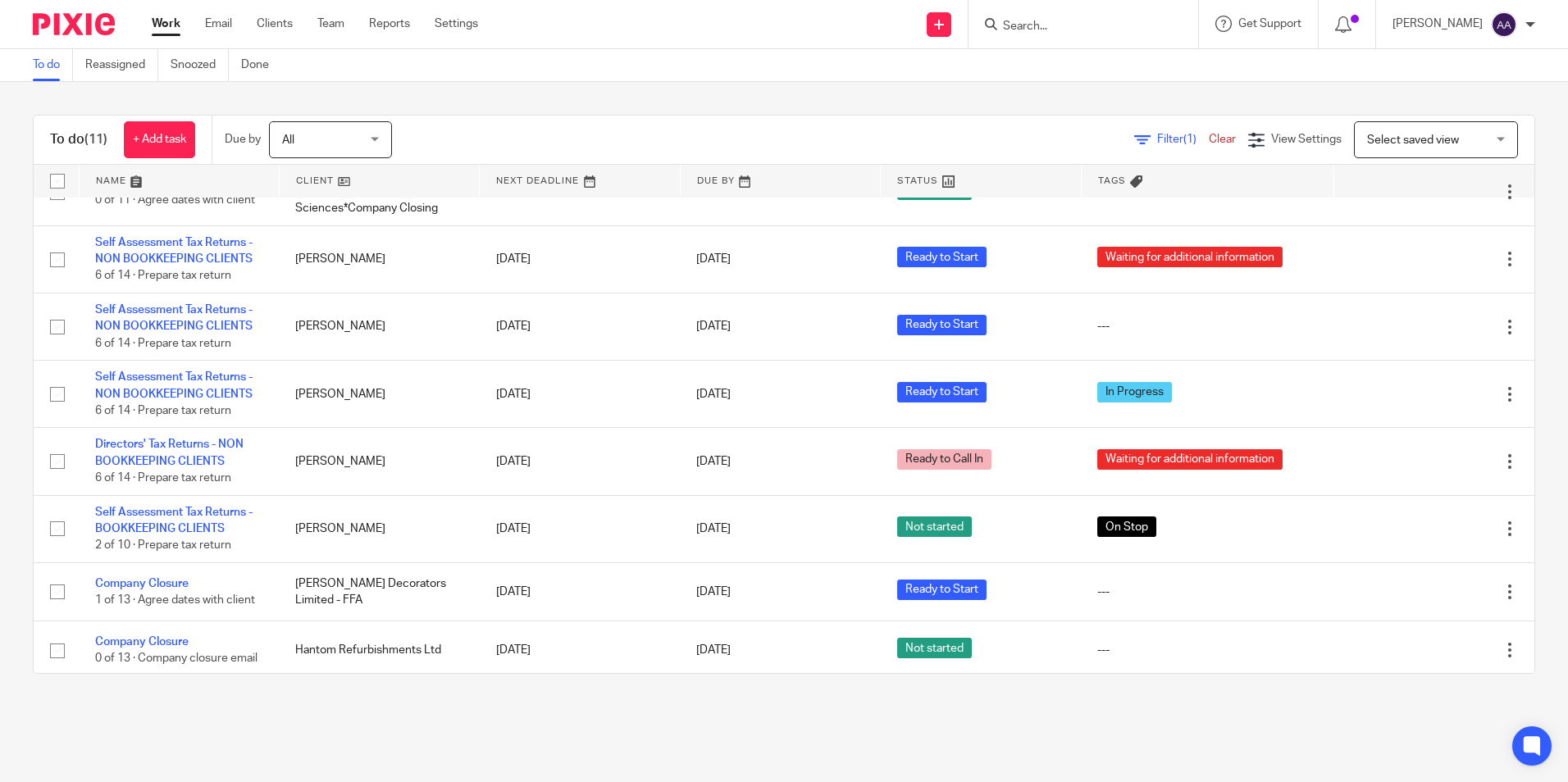
click at [1096, 34] on input "Search" at bounding box center [1075, 27] width 148 height 15
click at [1078, 92] on div "To do (11) + Add task Due by All All Today Tomorrow This week Next week This mo…" at bounding box center [784, 394] width 1568 height 625
click at [1077, 93] on div "To do (11) + Add task Due by All All Today Tomorrow This week Next week This mo…" at bounding box center [784, 394] width 1568 height 625
drag, startPoint x: 1094, startPoint y: 16, endPoint x: 1088, endPoint y: 38, distance: 22.8
click at [1088, 34] on form at bounding box center [1088, 24] width 175 height 20
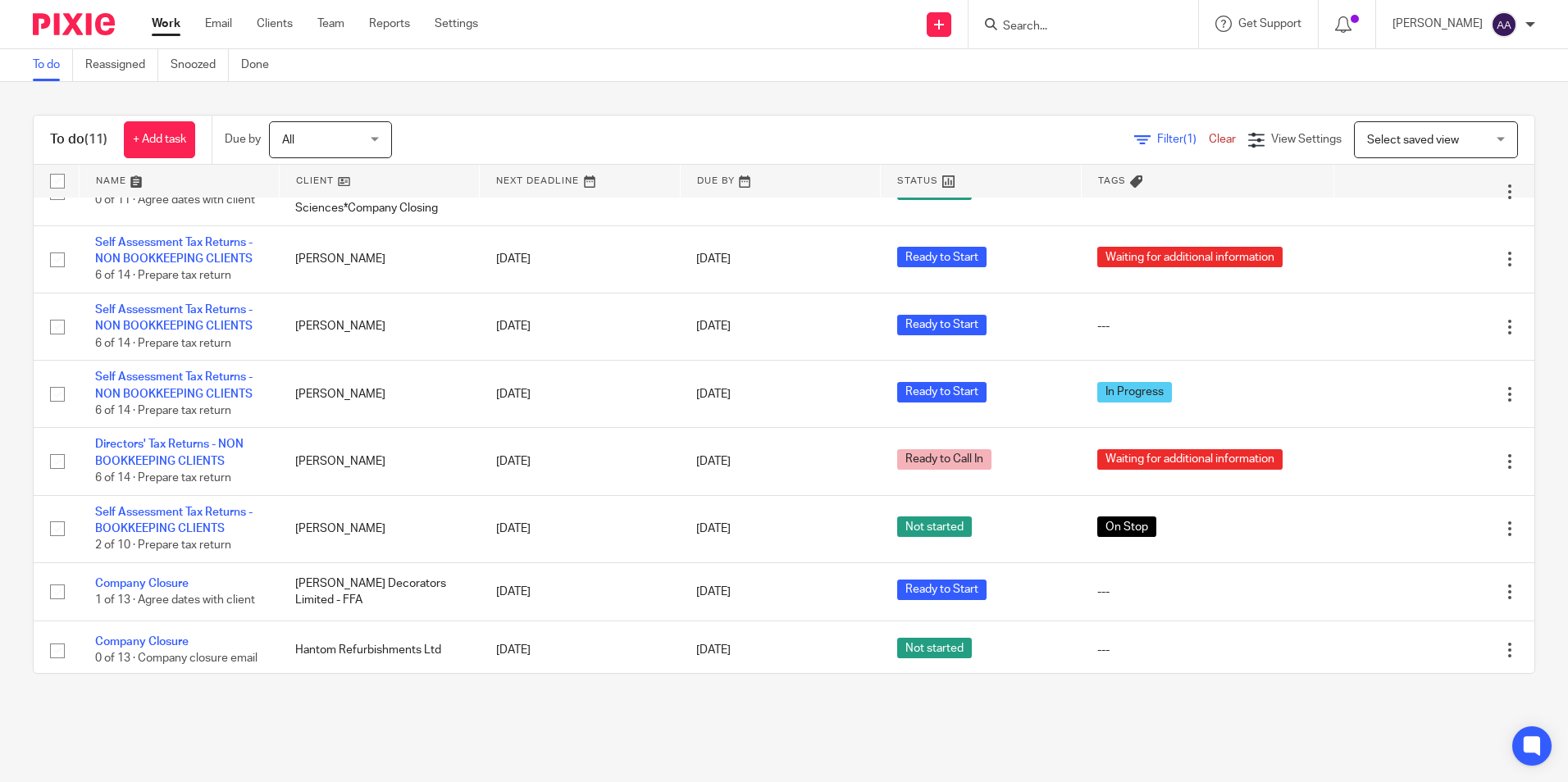
click at [434, 89] on div "To do (11) + Add task Due by All All Today Tomorrow This week Next week This mo…" at bounding box center [784, 394] width 1568 height 625
click at [1044, 26] on input "Search" at bounding box center [1075, 27] width 148 height 15
click at [1023, 77] on div "To do Reassigned Snoozed Done" at bounding box center [784, 66] width 1568 height 33
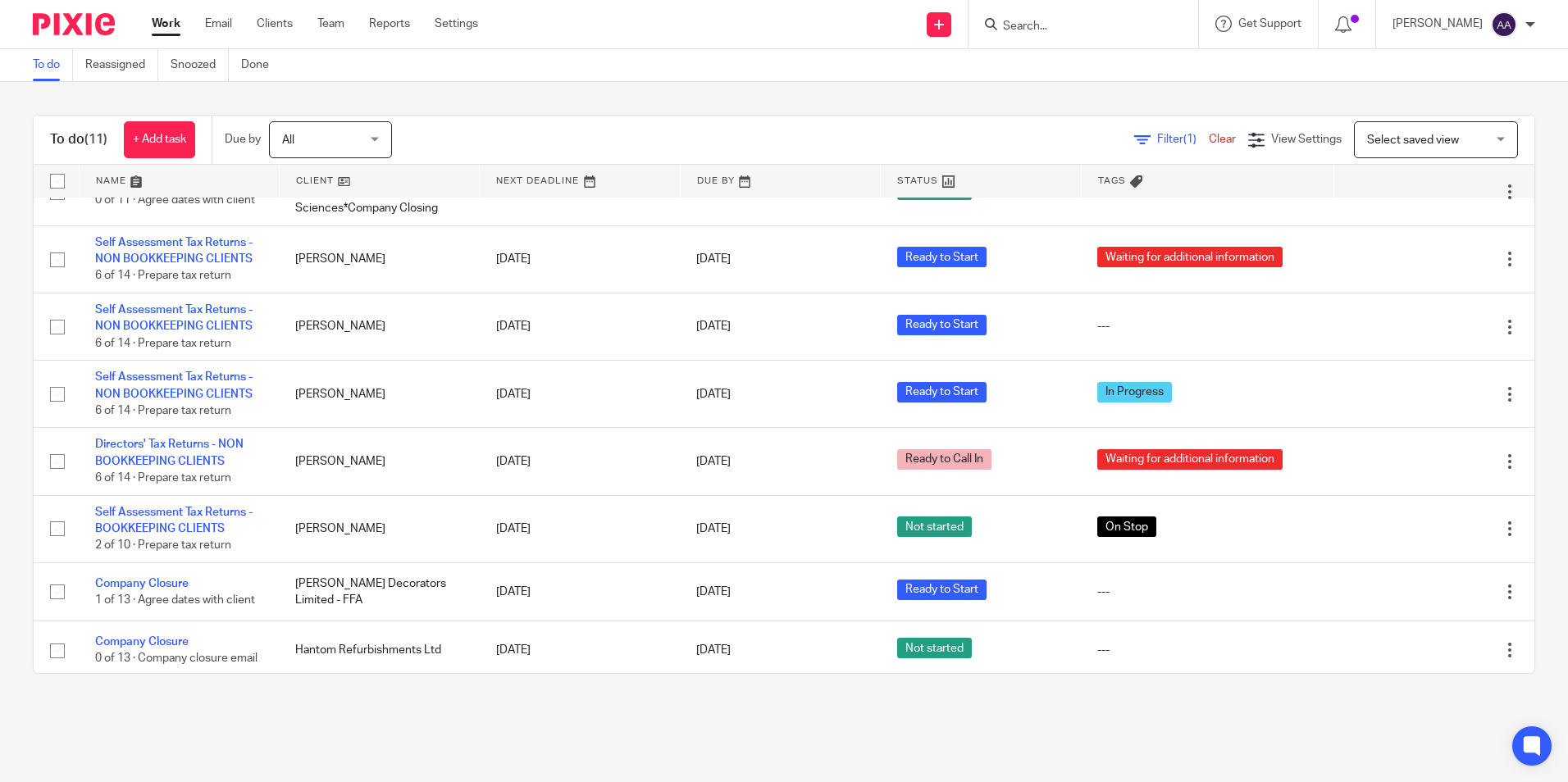
click at [1023, 77] on div "To do Reassigned Snoozed Done" at bounding box center [784, 66] width 1568 height 33
click at [1036, 22] on input "Search" at bounding box center [1075, 27] width 148 height 15
click at [1028, 84] on div "To do (11) + Add task Due by All All Today Tomorrow This week Next week This mo…" at bounding box center [784, 394] width 1568 height 625
click at [1057, 20] on input "Search" at bounding box center [1075, 27] width 148 height 15
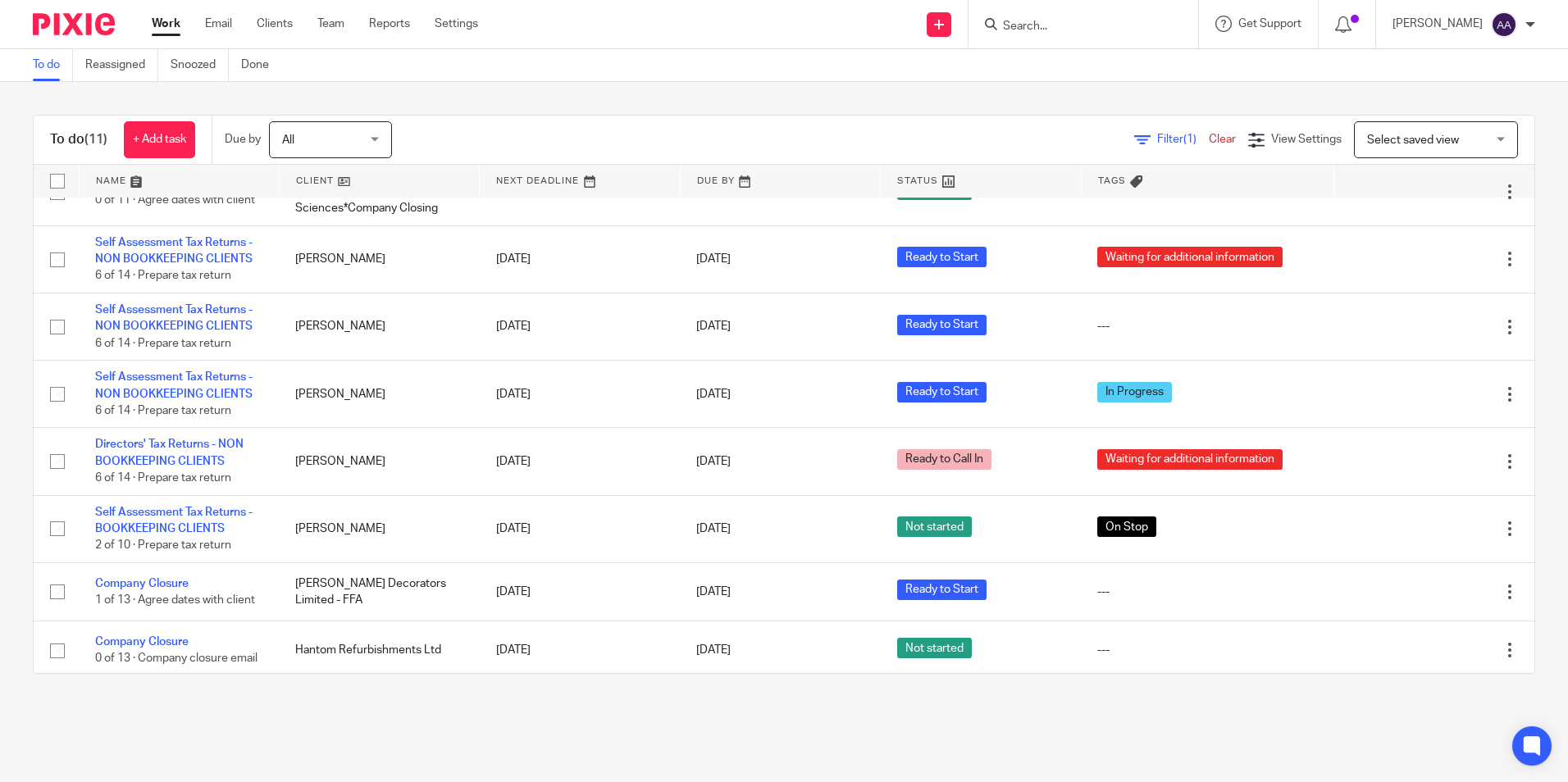
click at [1444, 103] on div "To do (11) + Add task Due by All All Today Tomorrow This week Next week This mo…" at bounding box center [784, 394] width 1568 height 625
click at [1438, 116] on div "To do (11) + Add task Due by All All Today Tomorrow This week Next week This mo…" at bounding box center [784, 140] width 1501 height 49
click at [1398, 102] on div "To do (11) + Add task Due by All All Today Tomorrow This week Next week This mo…" at bounding box center [784, 394] width 1568 height 625
click at [1397, 101] on div "To do (11) + Add task Due by All All Today Tomorrow This week Next week This mo…" at bounding box center [784, 394] width 1568 height 625
click at [1397, 98] on div "To do (11) + Add task Due by All All Today Tomorrow This week Next week This mo…" at bounding box center [784, 394] width 1568 height 625
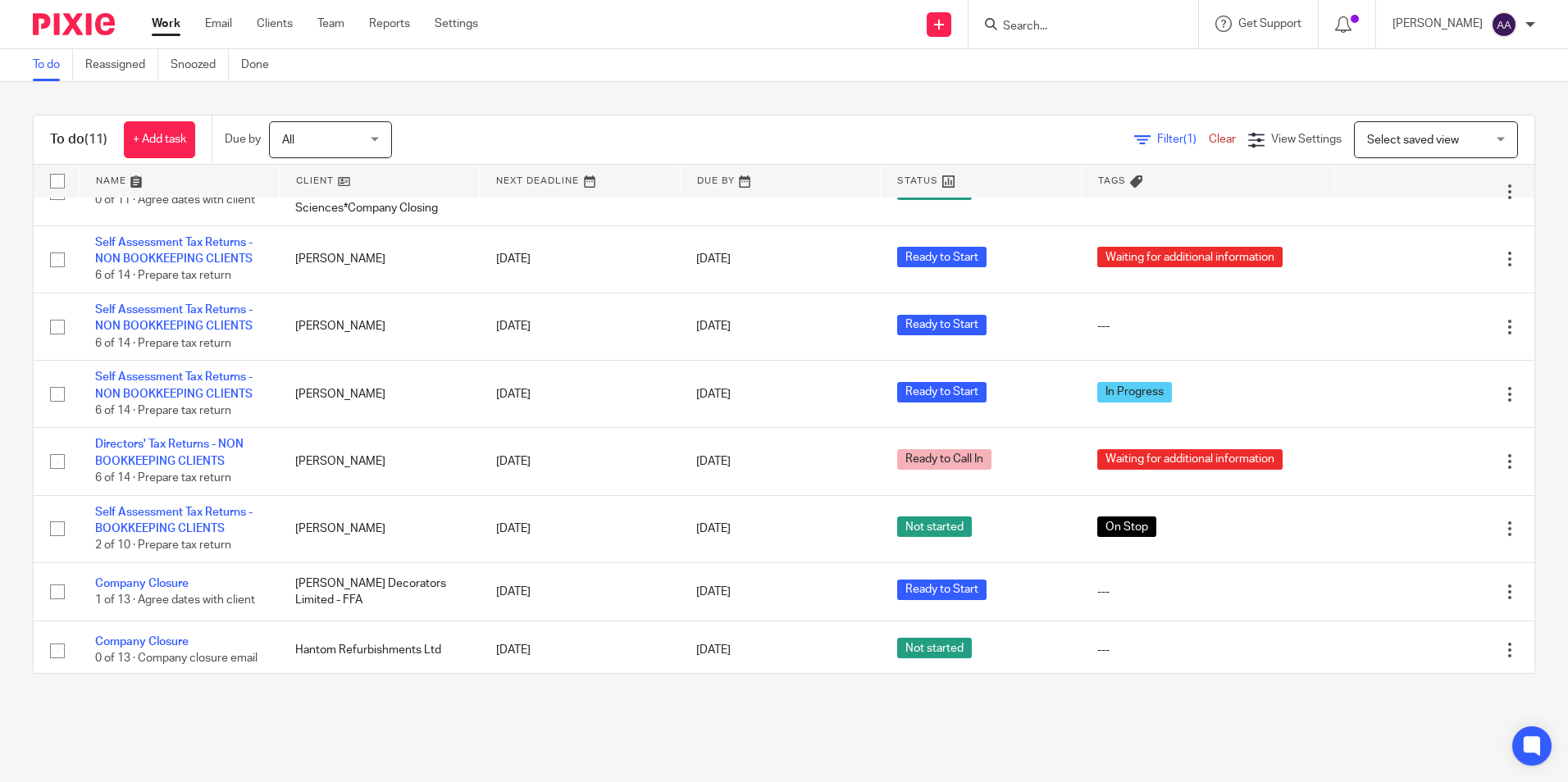
scroll to position [232, 0]
click at [1090, 23] on input "Search" at bounding box center [1075, 27] width 148 height 15
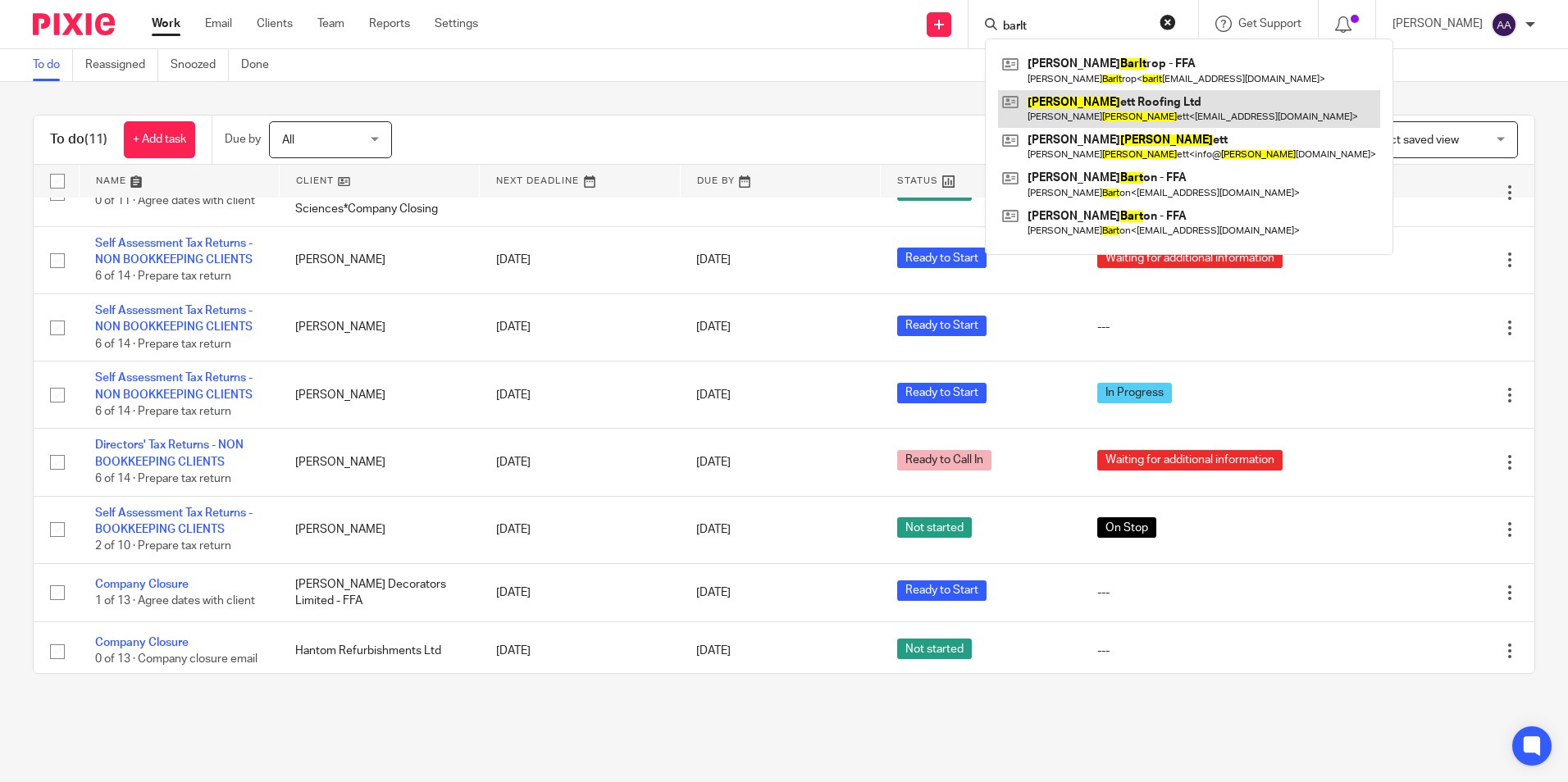
type input "barlt"
click at [1083, 105] on link at bounding box center [1189, 109] width 382 height 38
